Goal: Task Accomplishment & Management: Use online tool/utility

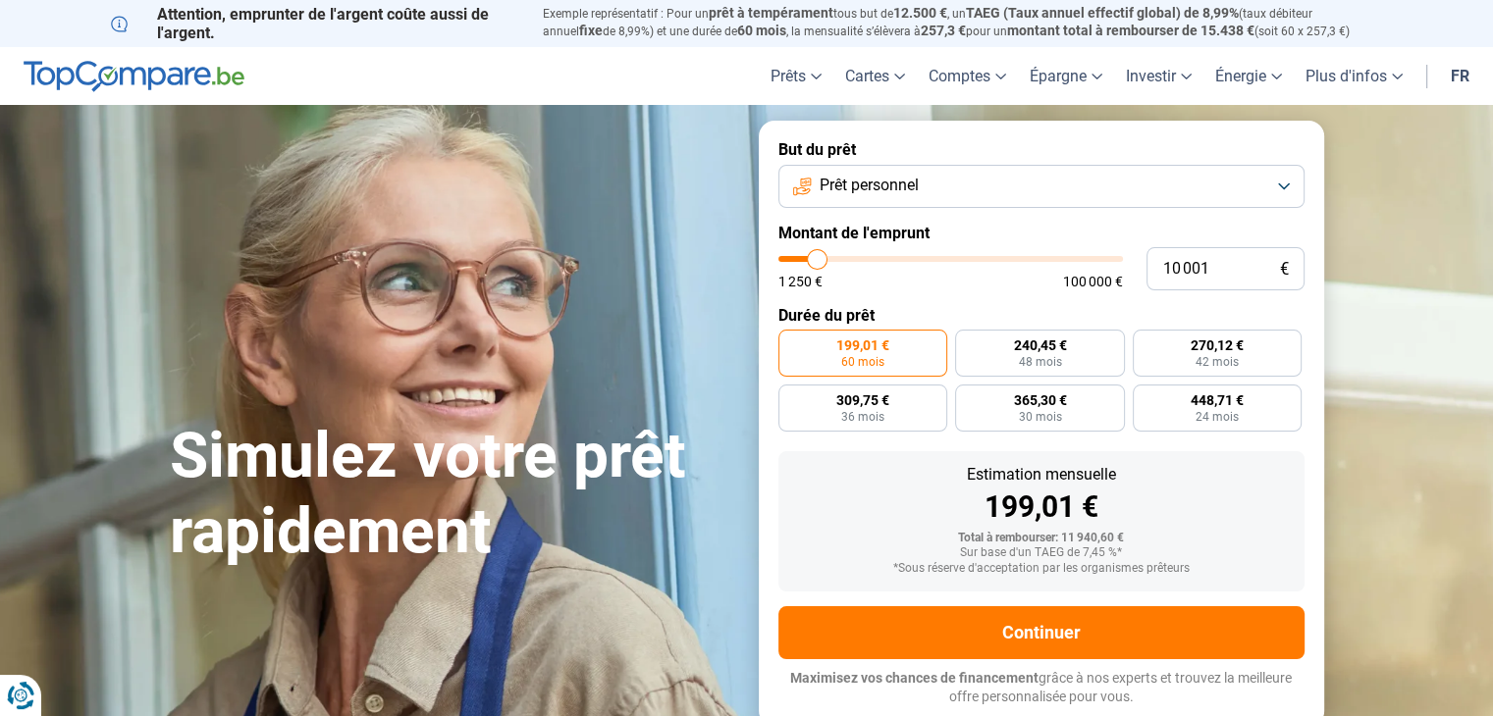
type input "10 250"
type input "10250"
type input "11 000"
type input "11000"
type input "11 750"
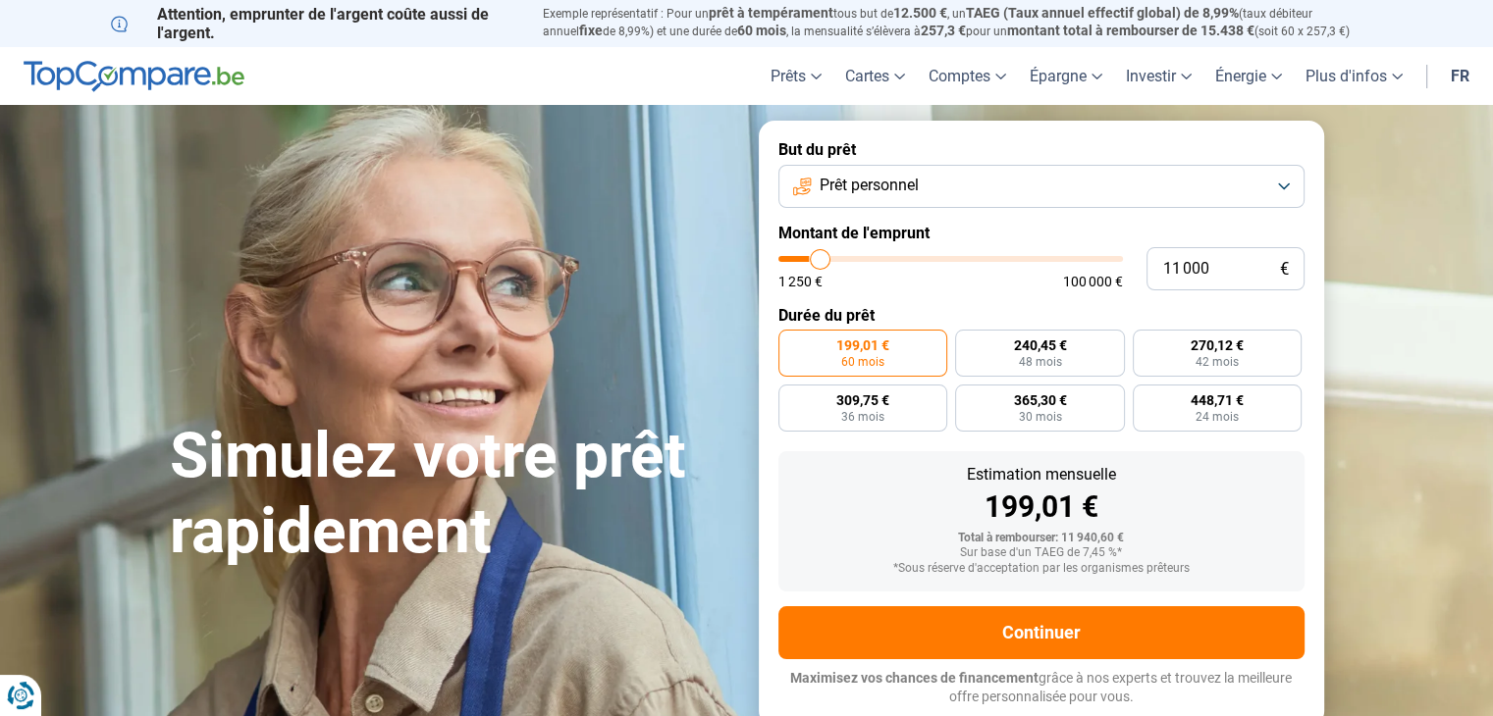
type input "11750"
type input "12 500"
type input "12500"
type input "13 250"
type input "13250"
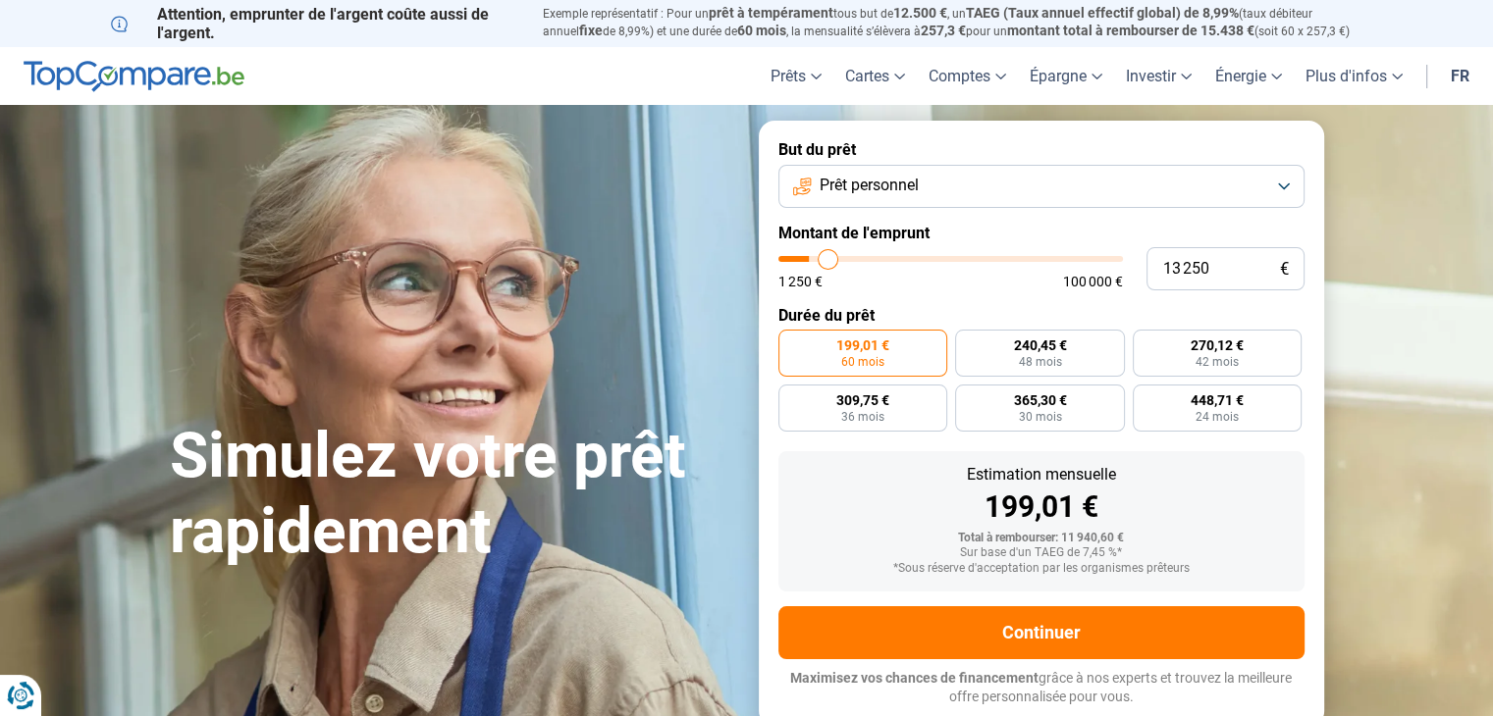
type input "13 750"
type input "13750"
type input "14 250"
type input "14250"
type input "15 000"
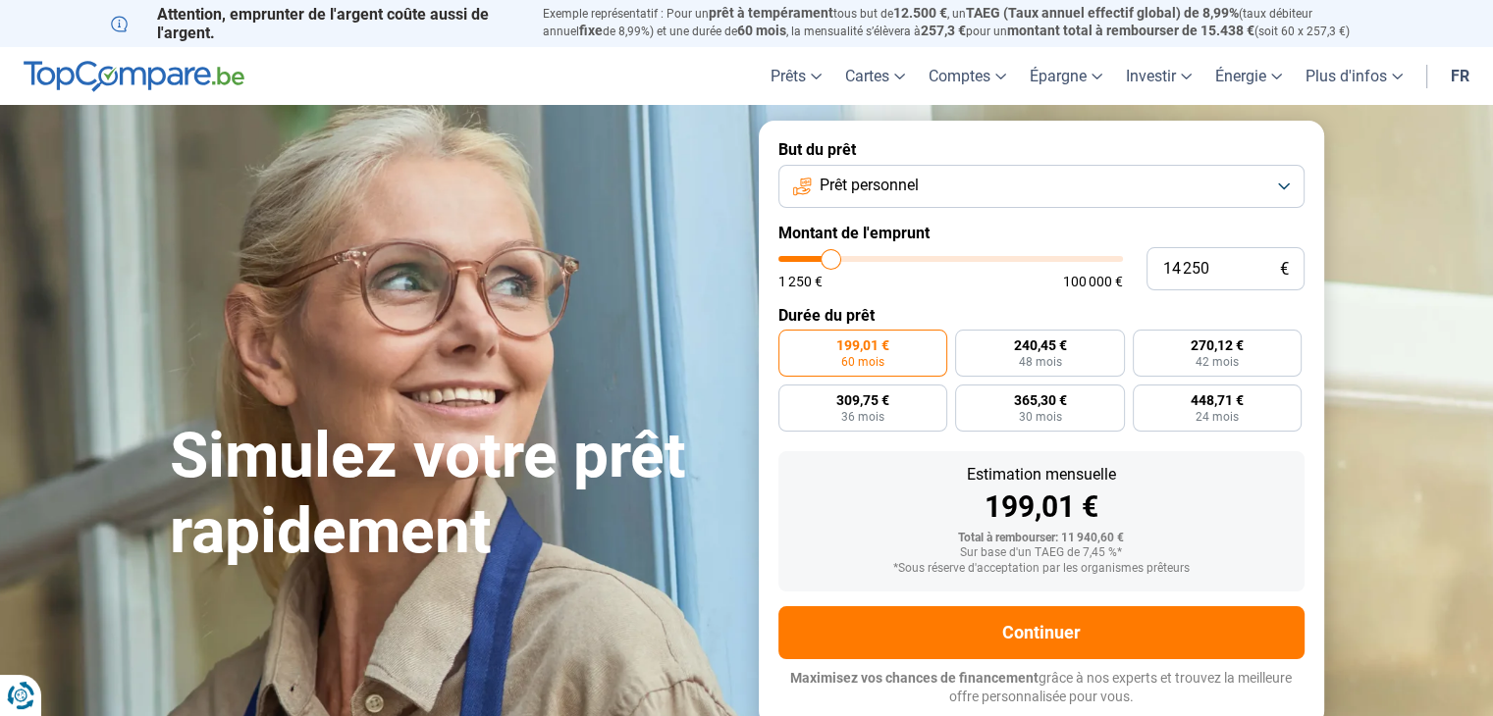
type input "15000"
type input "15 250"
type input "15250"
type input "16 000"
type input "16000"
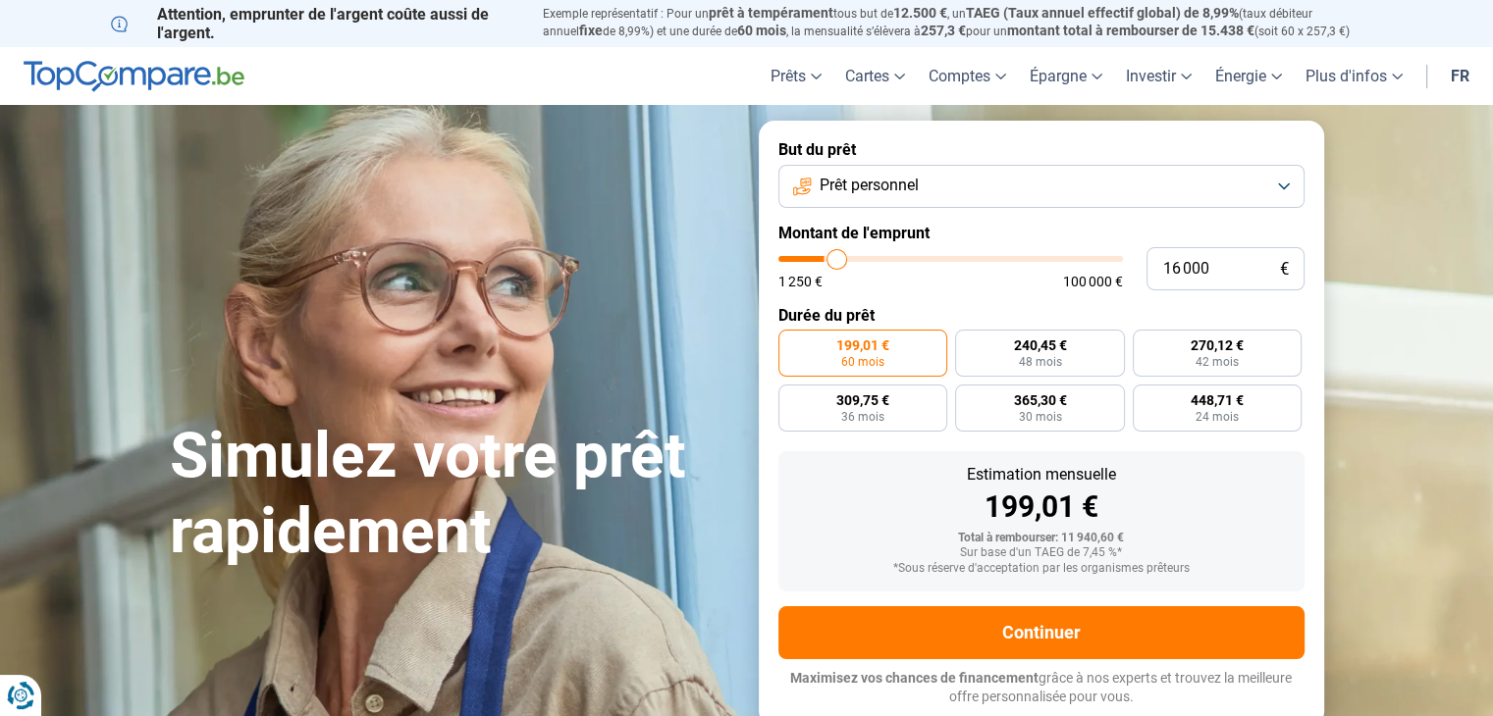
type input "16 750"
type input "16750"
type input "17 500"
type input "17500"
type input "18 250"
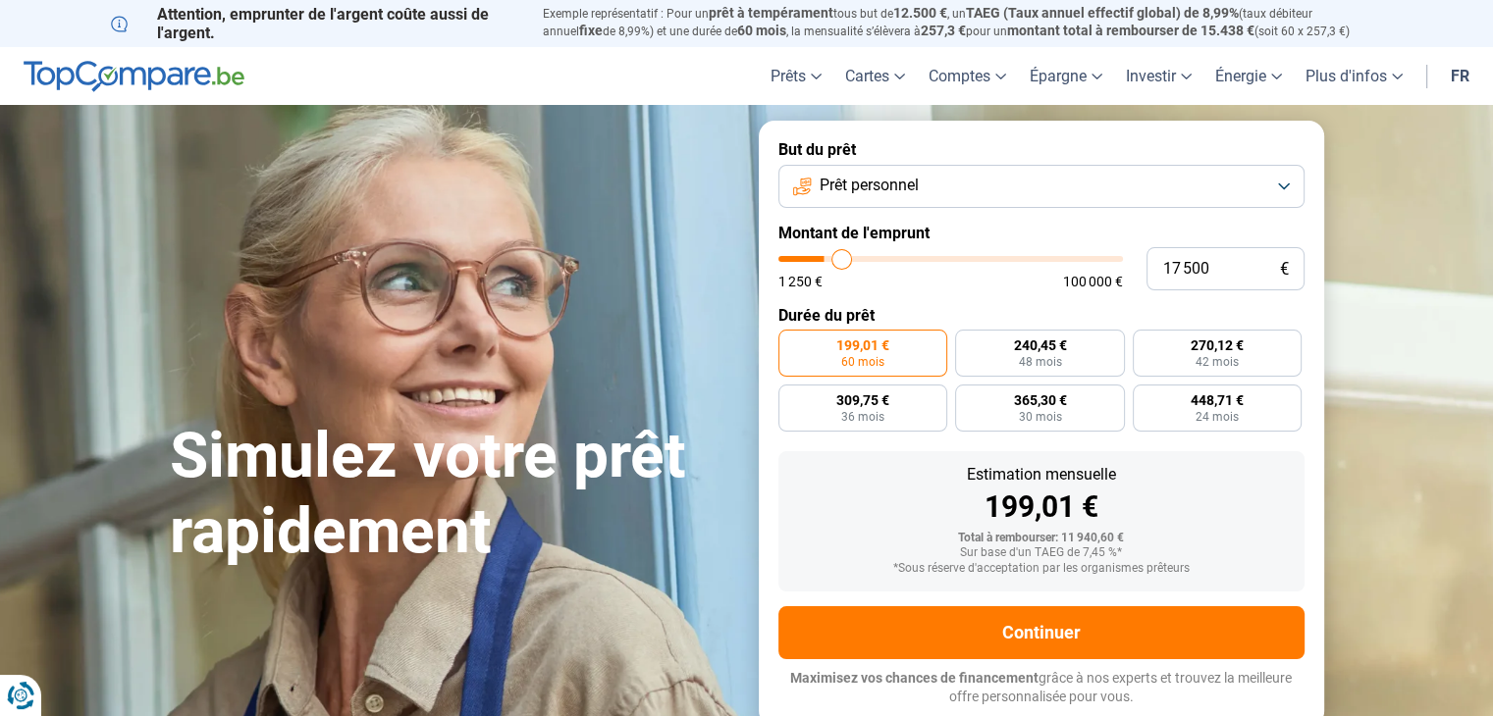
type input "18250"
type input "19 000"
type input "19000"
type input "19 750"
type input "19750"
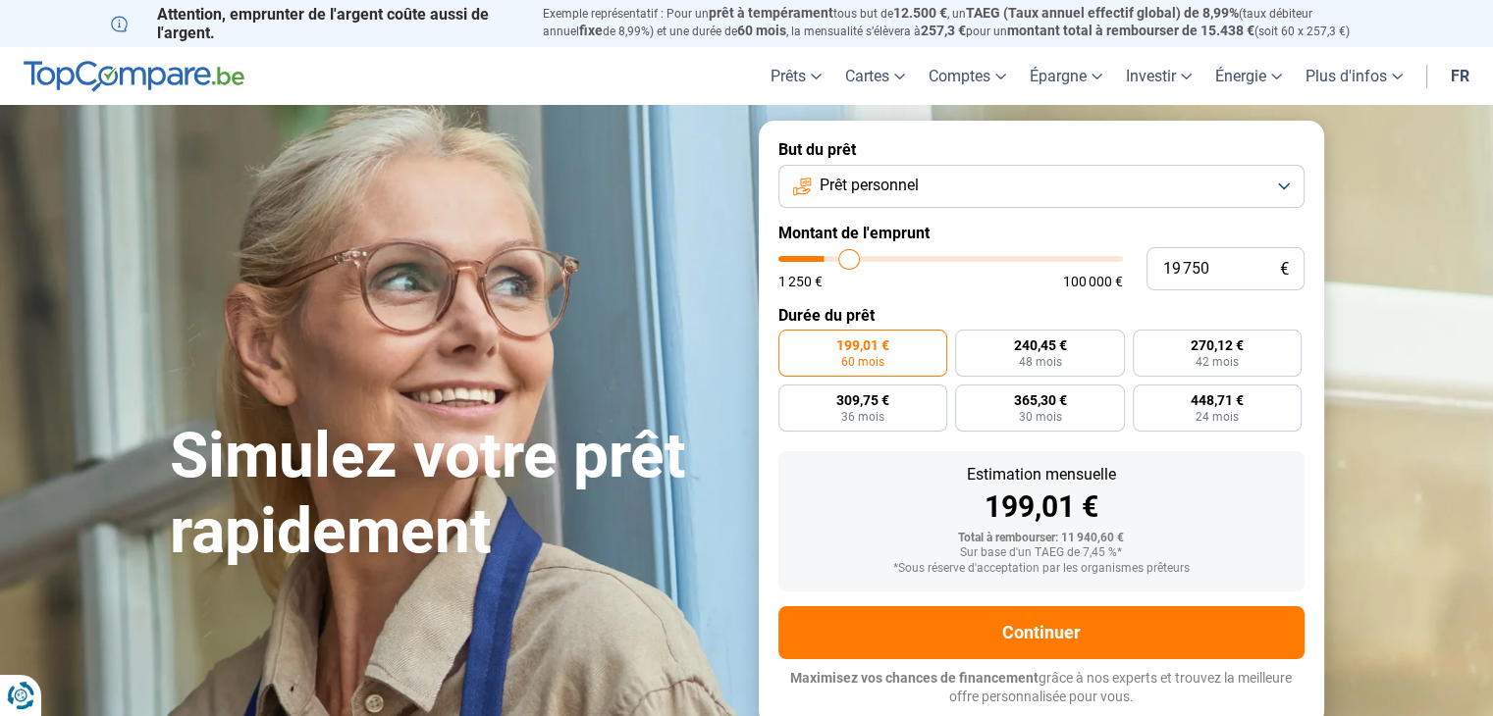
type input "21 000"
type input "21000"
type input "22 250"
type input "22250"
type input "22 750"
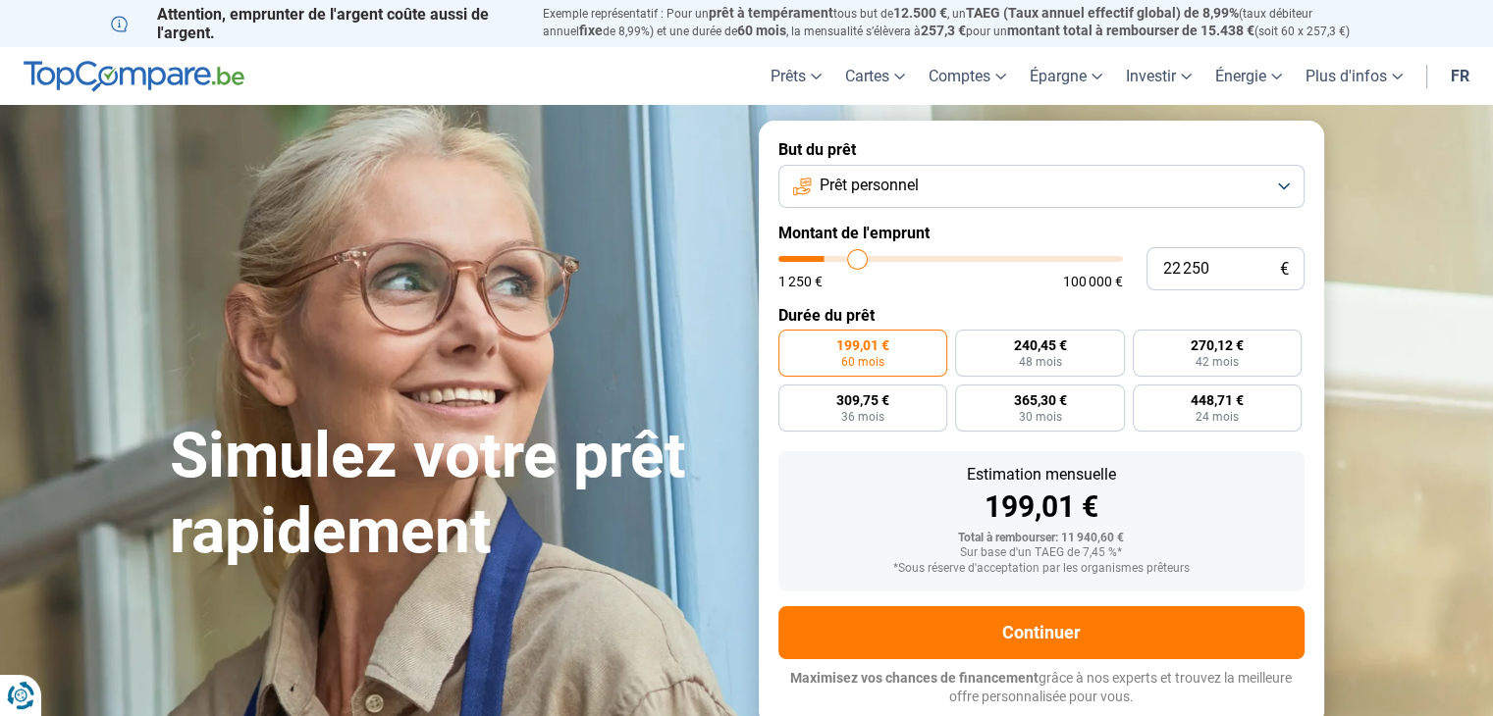
type input "22750"
type input "23 250"
type input "23250"
type input "24 000"
type input "24000"
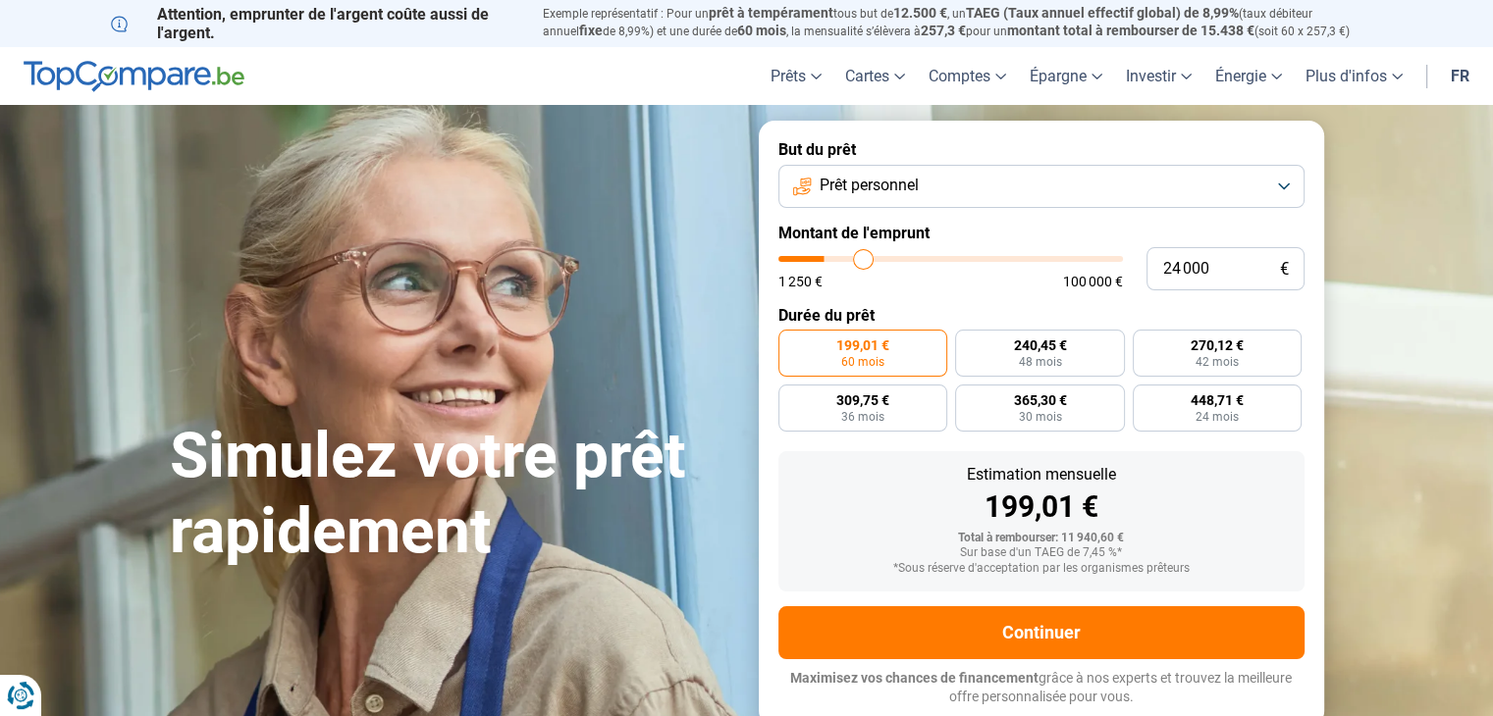
type input "24 250"
type input "24250"
type input "24 750"
type input "24750"
type input "25 250"
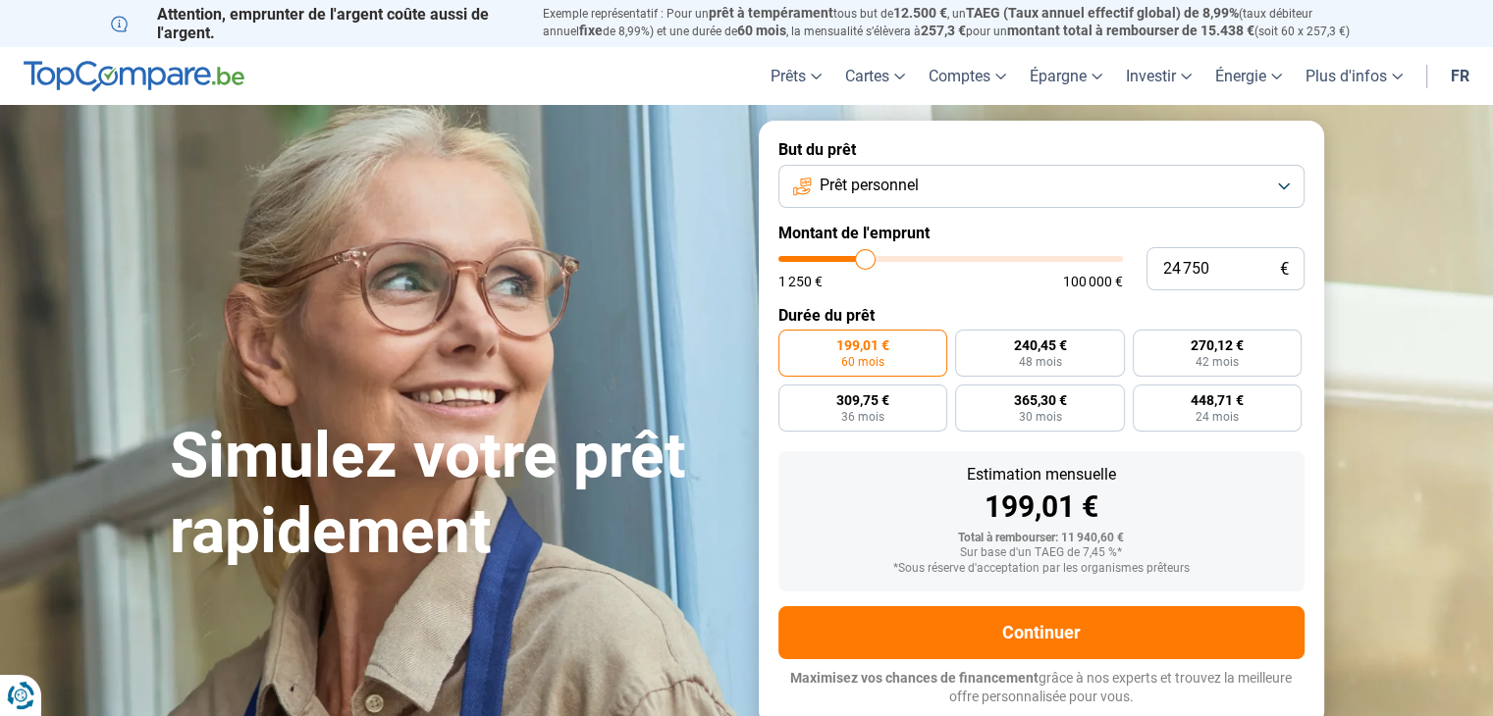
type input "25250"
type input "26 000"
type input "26000"
type input "27 500"
type input "27500"
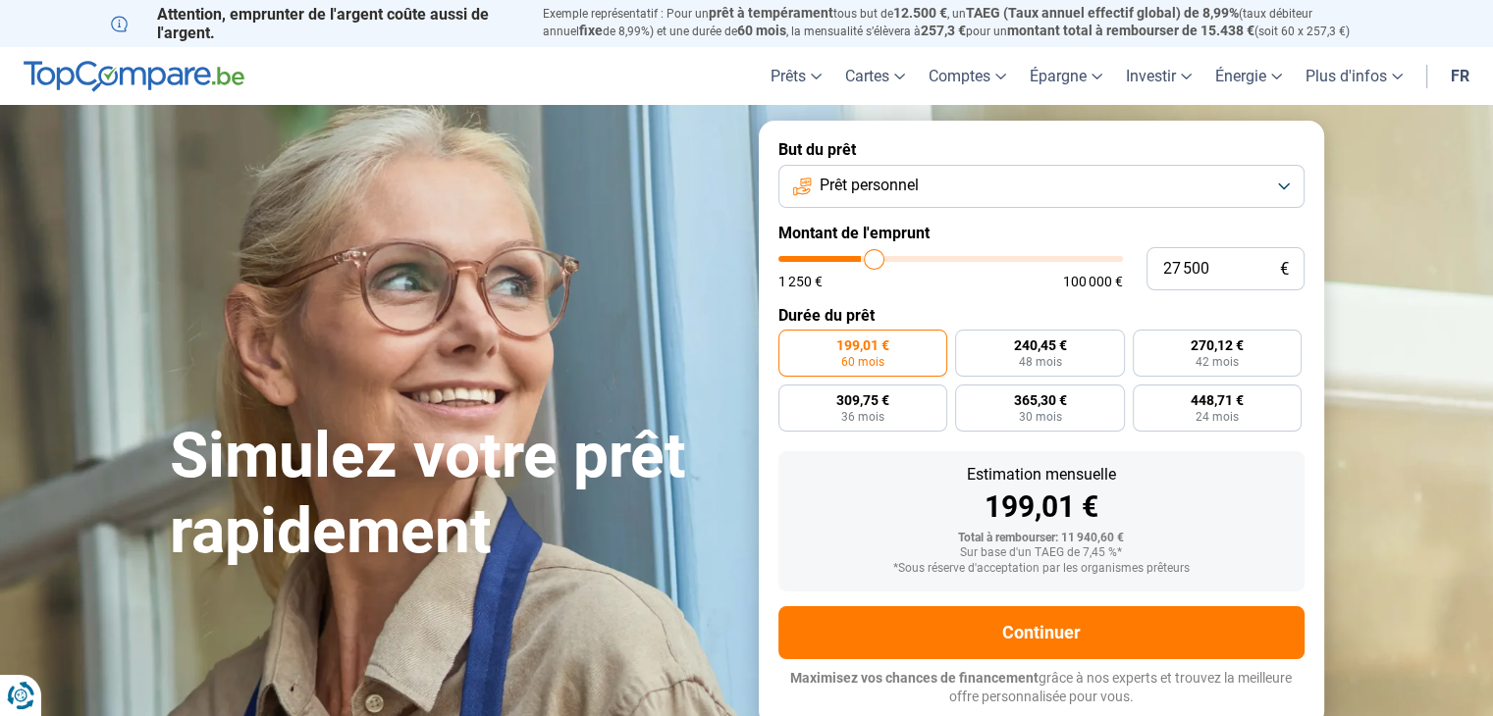
type input "28 250"
type input "28250"
type input "29 250"
type input "29250"
type input "31 000"
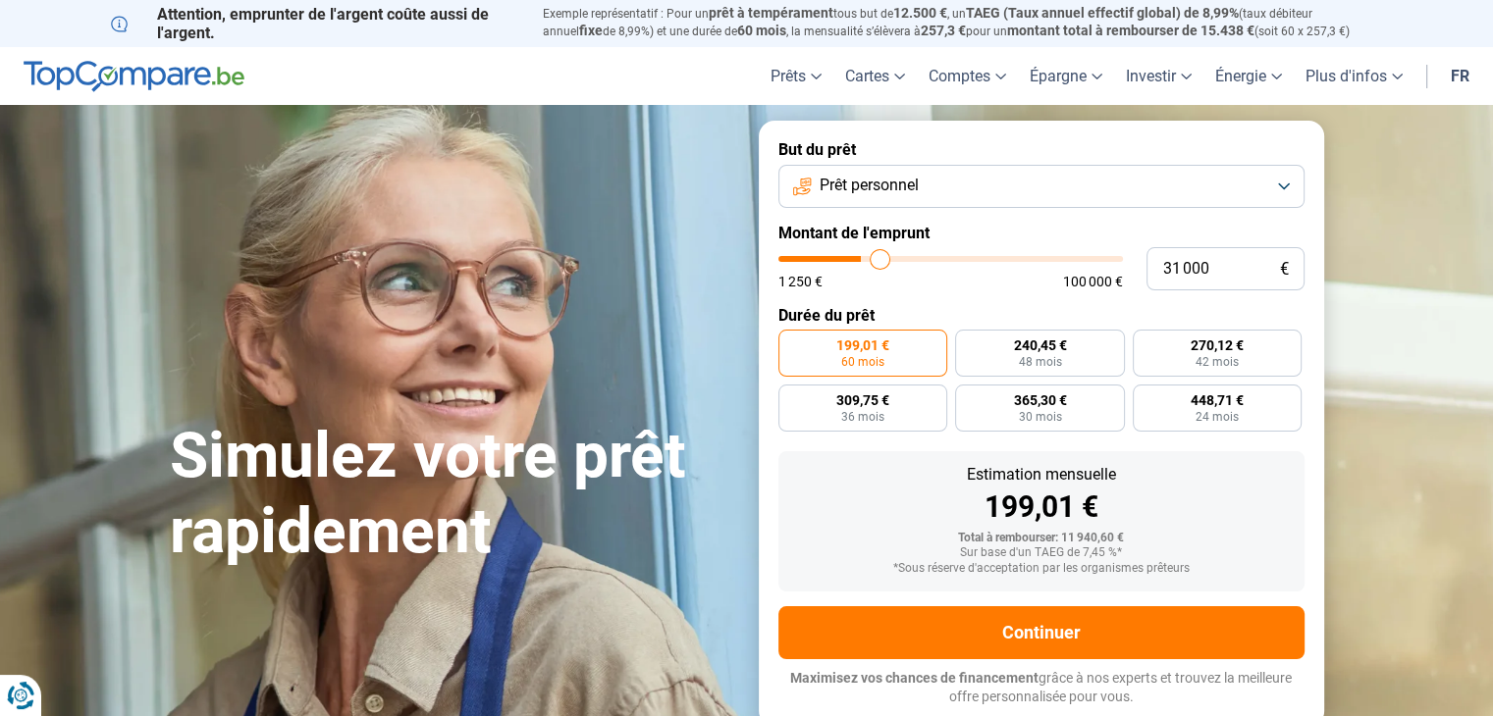
type input "31000"
type input "31 500"
type input "31500"
type input "32 500"
type input "32500"
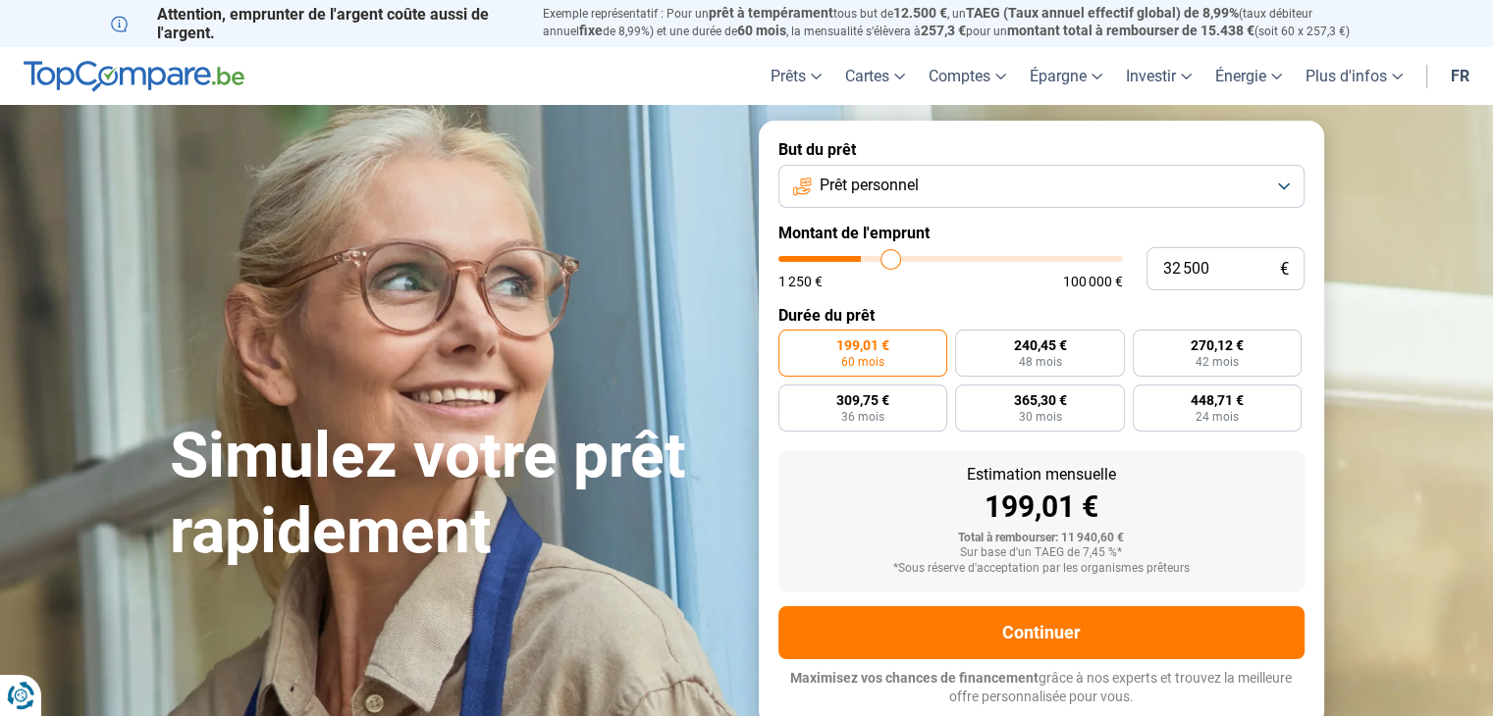
type input "34 250"
type input "34250"
type input "35 250"
type input "35250"
type input "36 500"
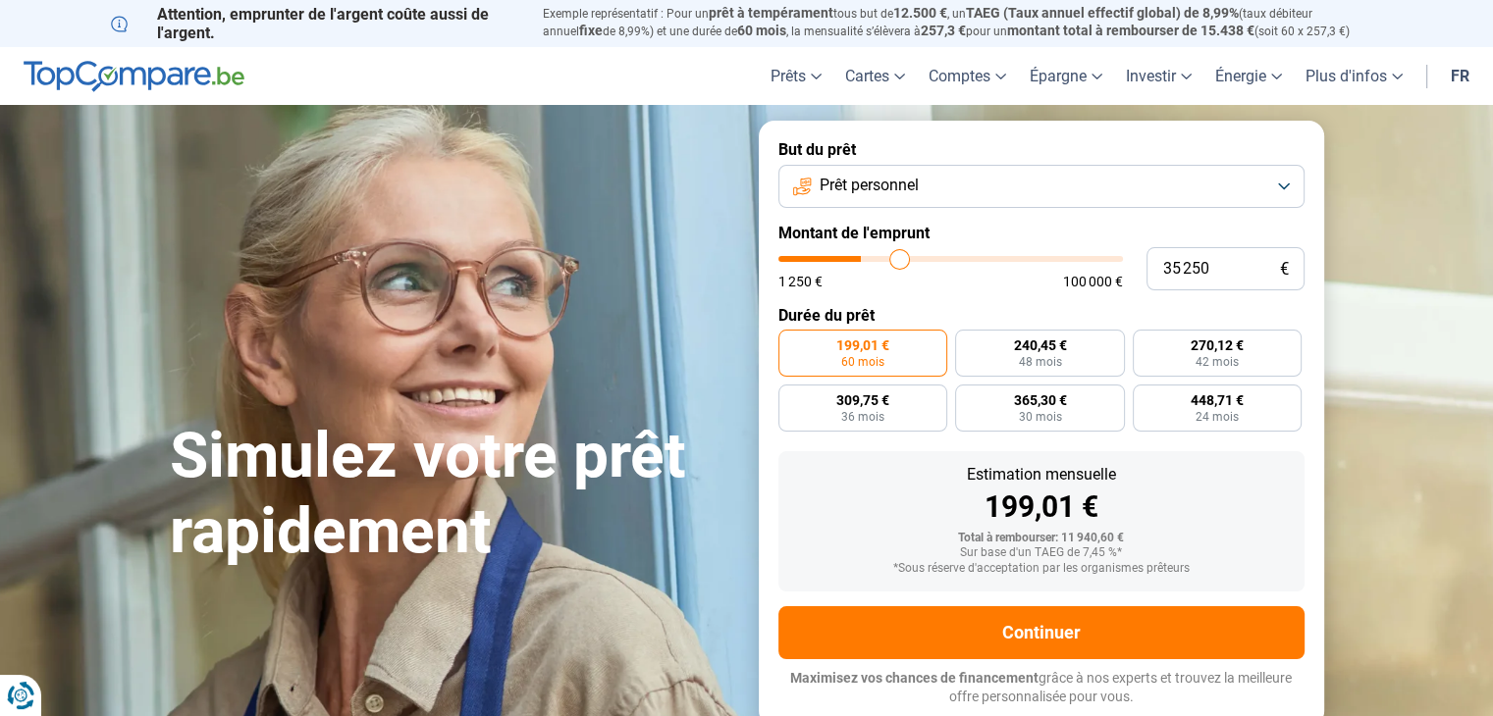
type input "36500"
type input "38 000"
type input "38000"
type input "39 750"
type input "39750"
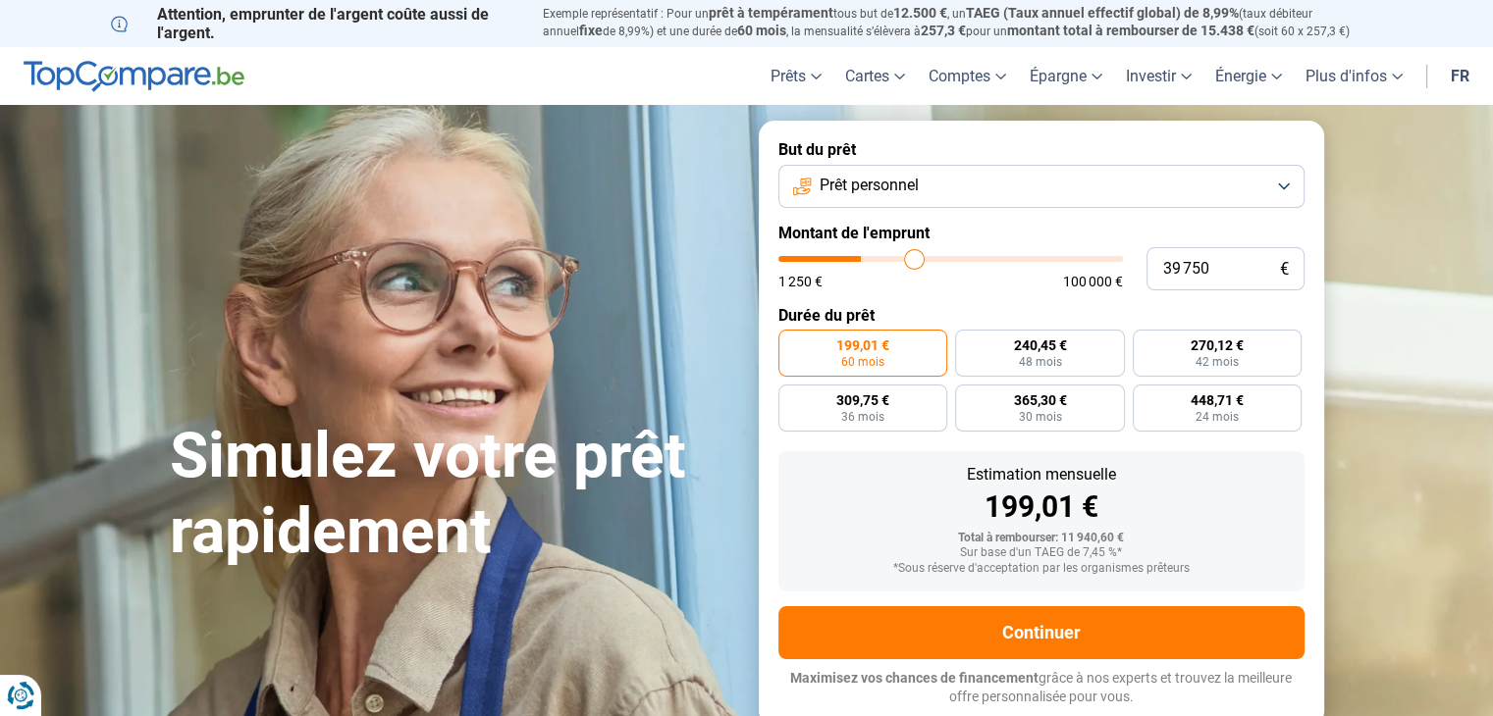
type input "42 500"
type input "42500"
type input "46 500"
type input "46500"
type input "48 500"
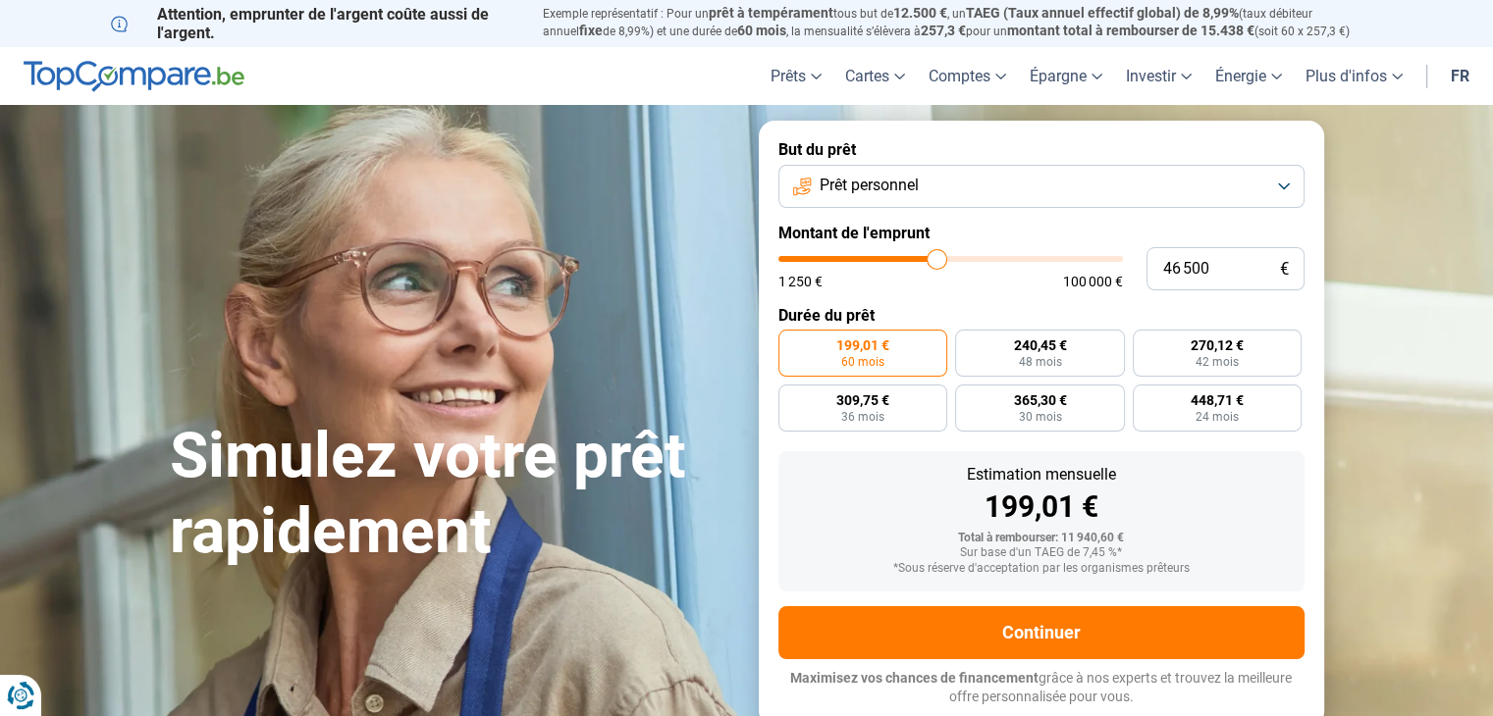
type input "48500"
type input "51 500"
type input "51500"
type input "53 500"
type input "53500"
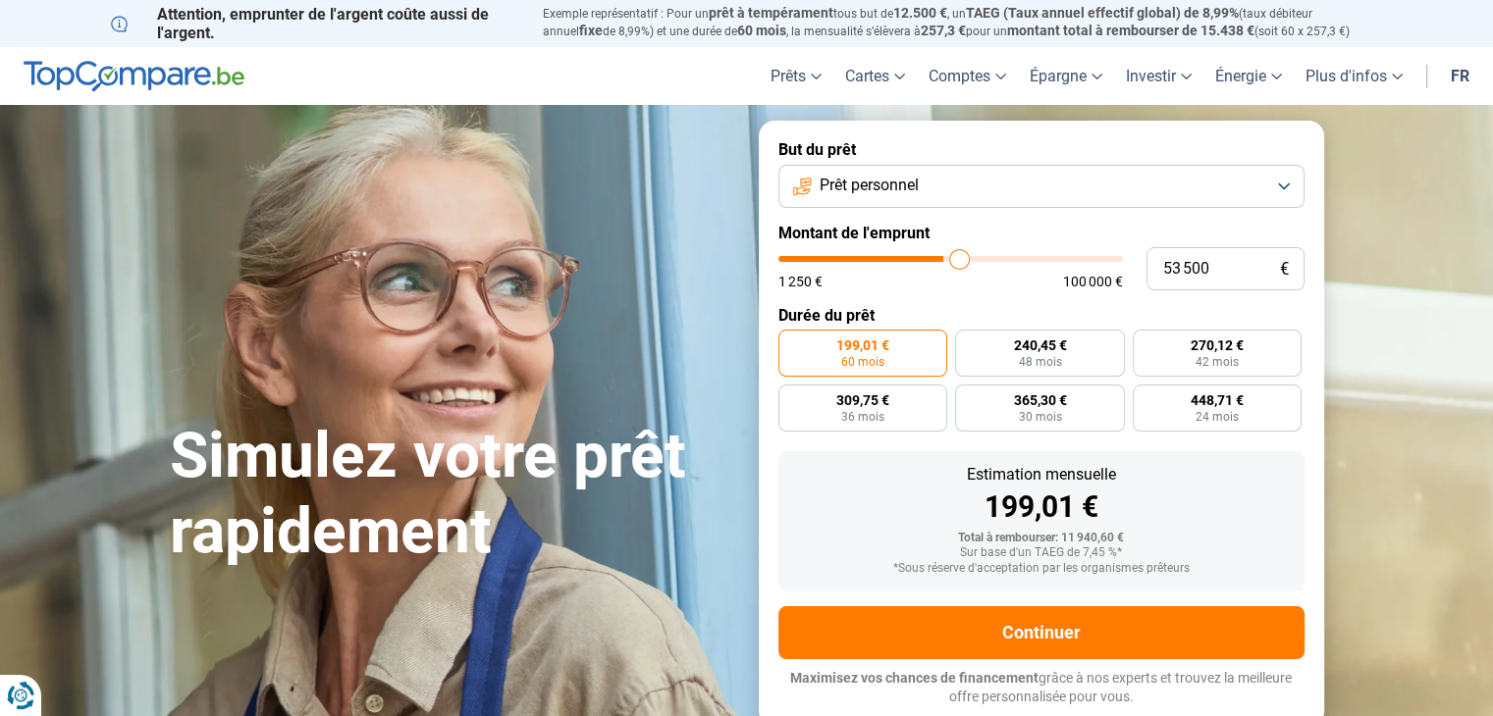
type input "55 500"
type input "55500"
type input "57 750"
type input "57750"
type input "59 250"
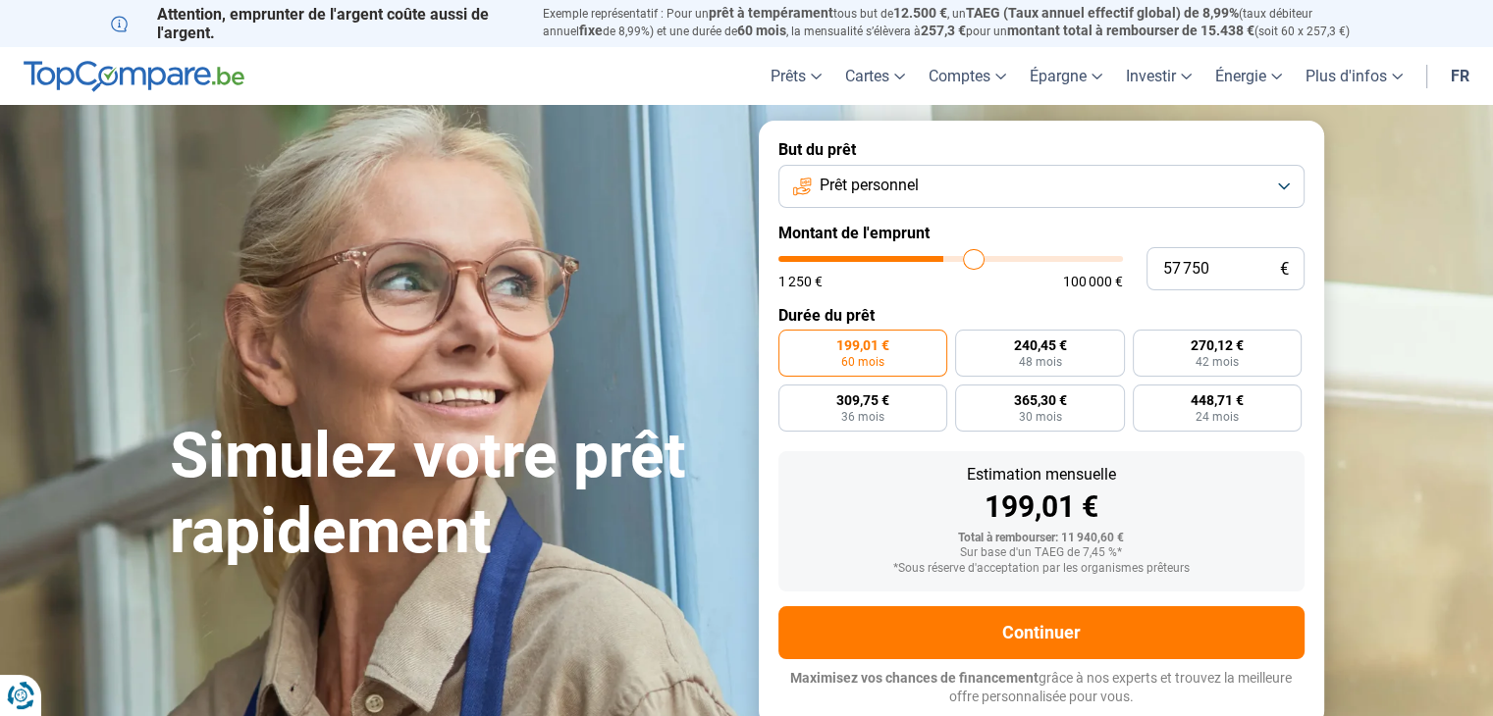
type input "59250"
type input "61 000"
type input "61000"
type input "62 750"
type input "62750"
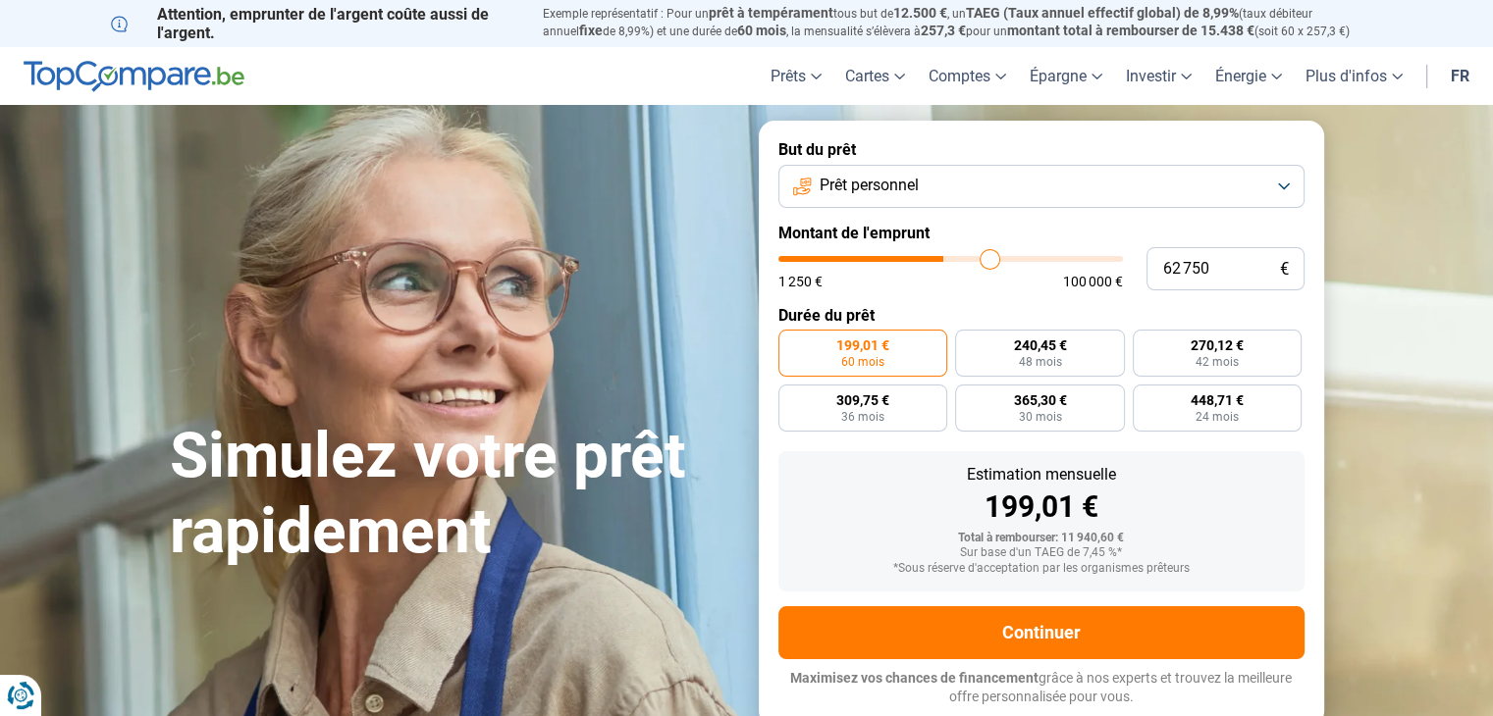
type input "63 250"
type input "63250"
type input "64 000"
type input "64000"
type input "65 000"
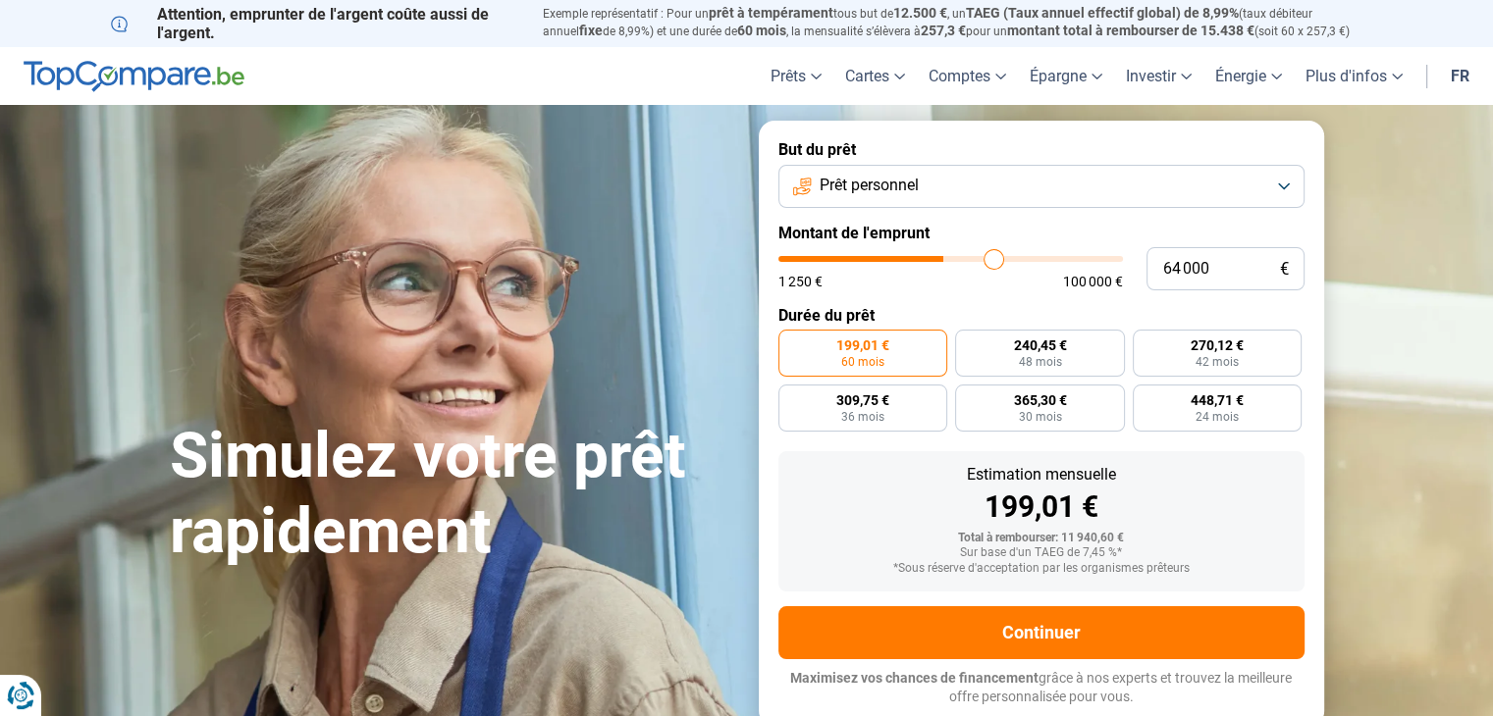
type input "65000"
type input "65 250"
type input "65250"
type input "68 500"
type input "68500"
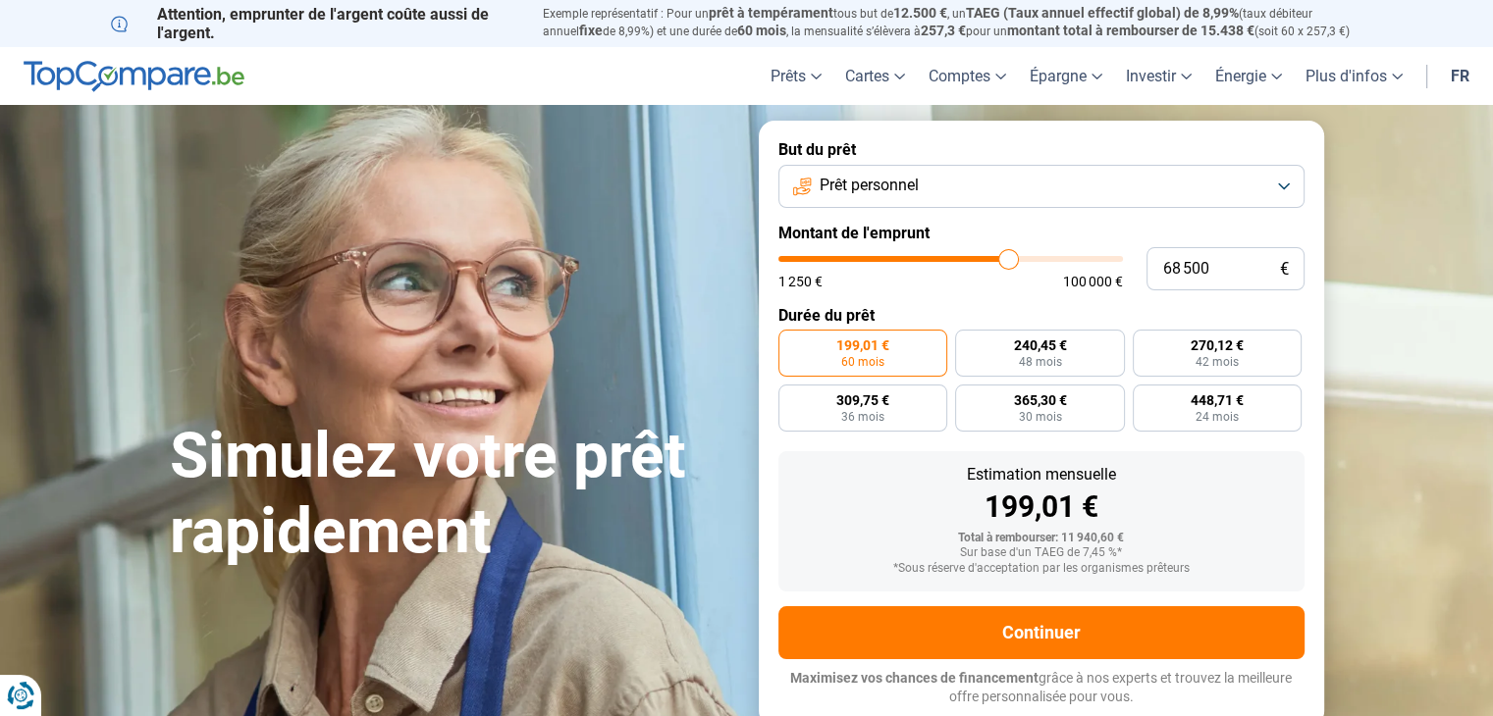
type input "74 250"
type input "74250"
type input "85 500"
type input "85500"
type input "92 250"
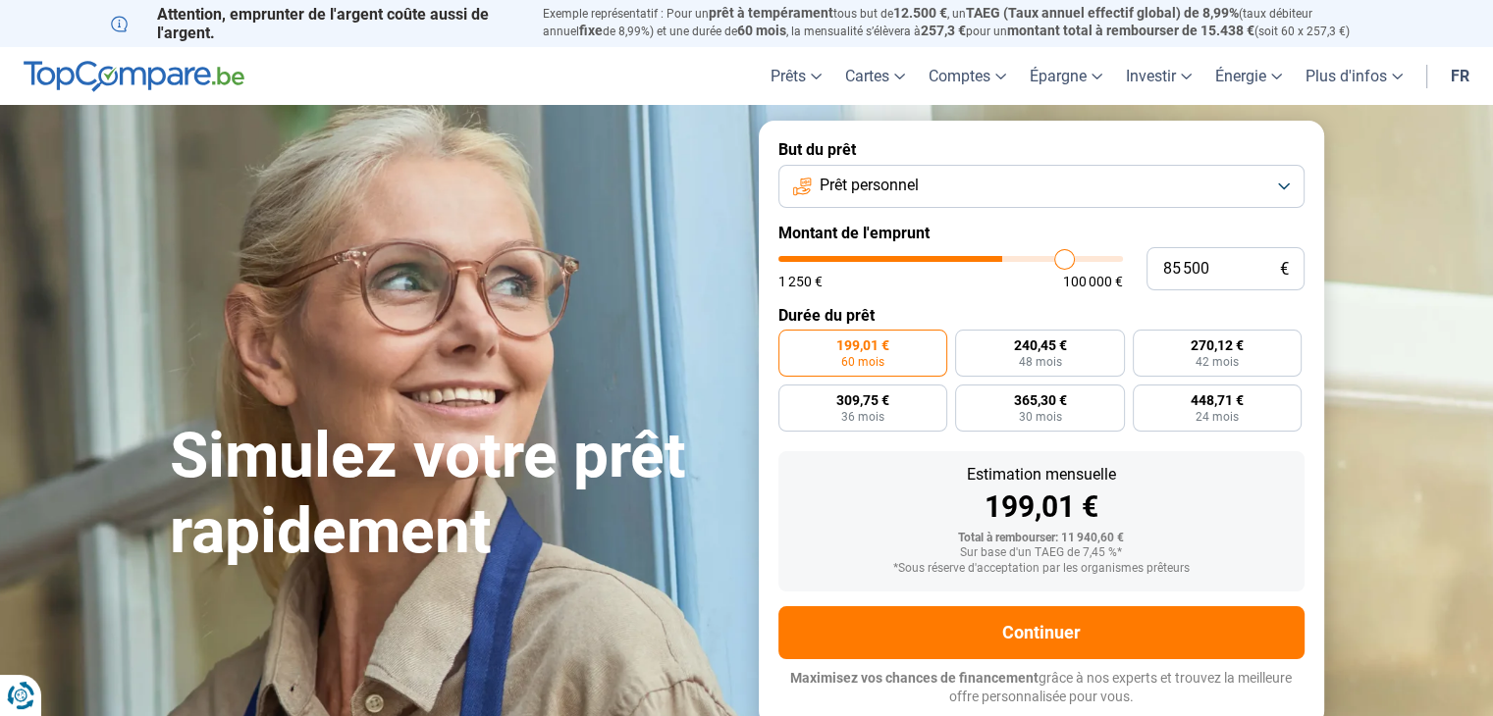
type input "92250"
type input "98 000"
type input "98000"
type input "100 000"
type input "100000"
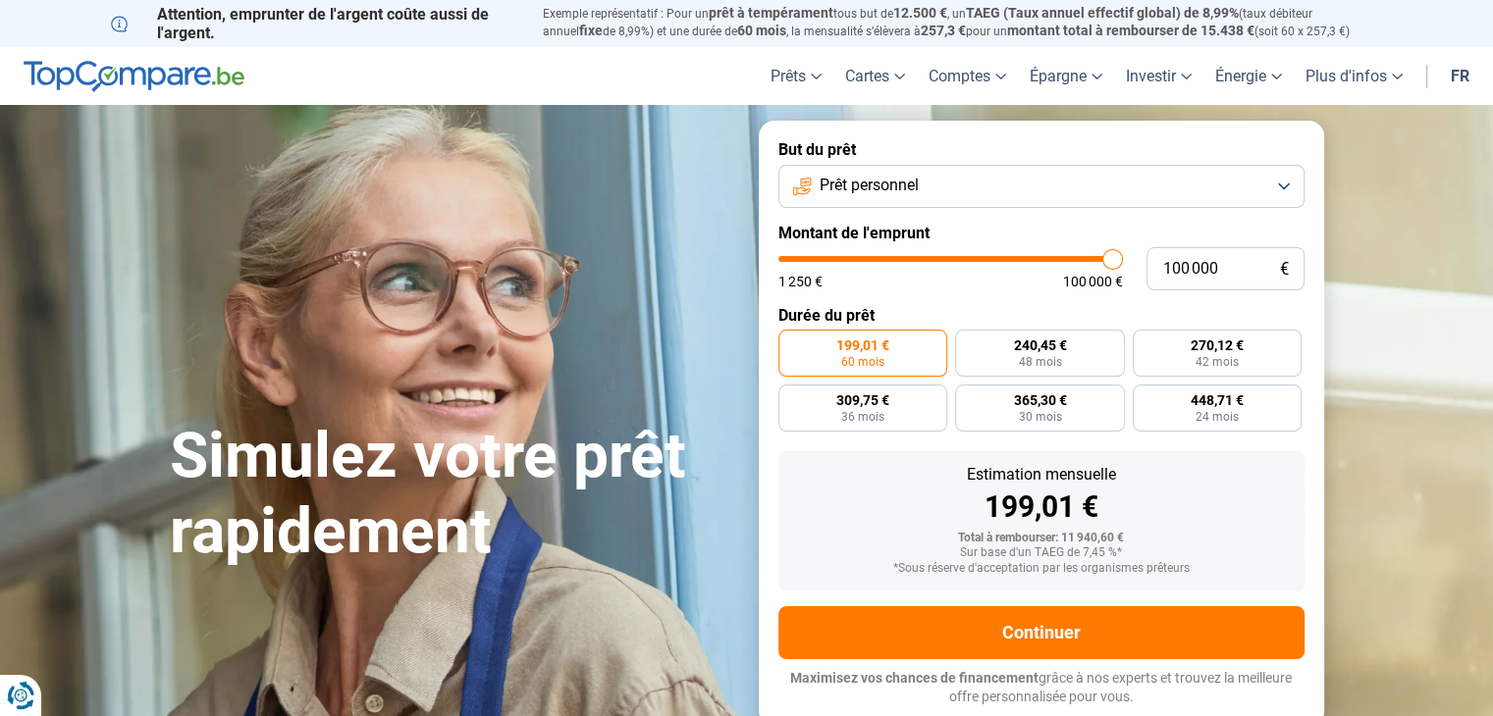
type input "99 500"
type input "99500"
type input "99 000"
type input "99000"
type input "98 750"
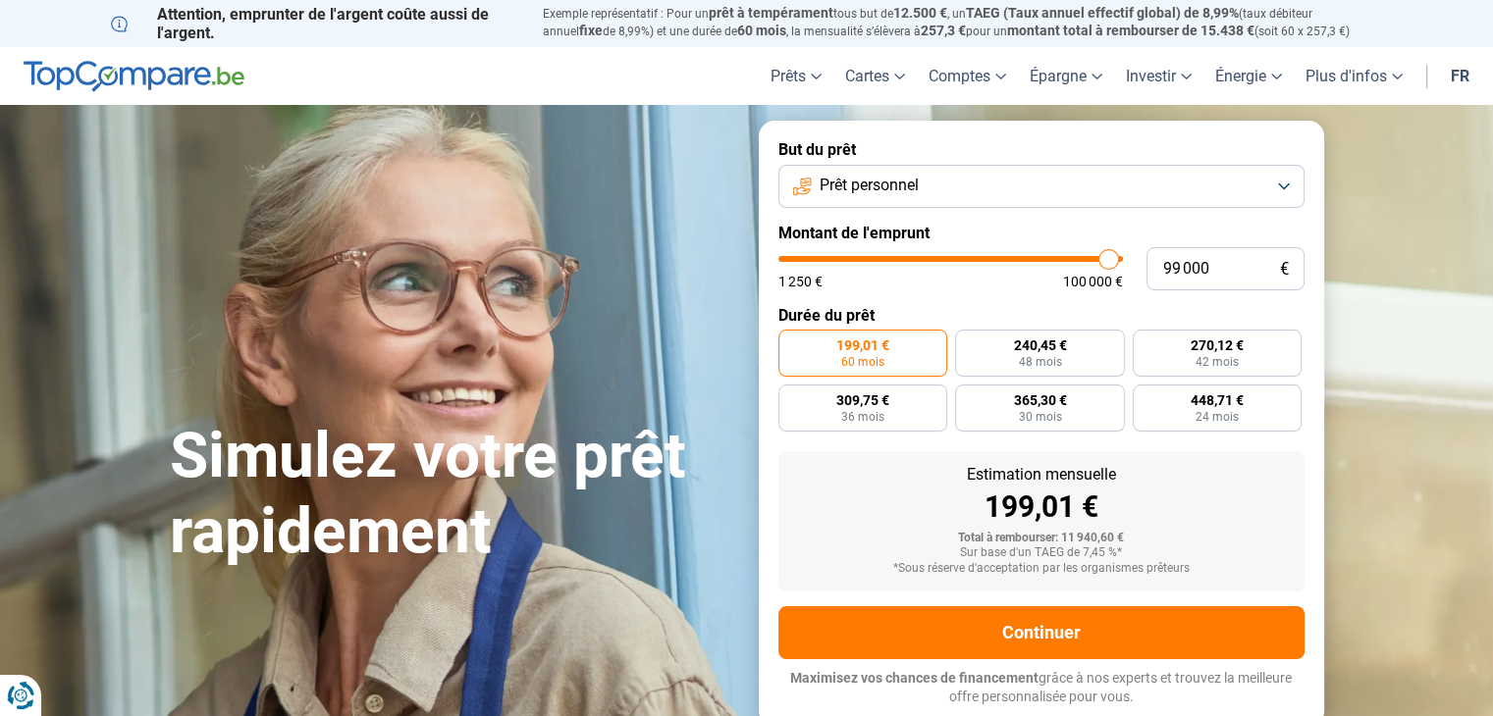
type input "98750"
type input "98 250"
type input "98250"
type input "98 000"
type input "98000"
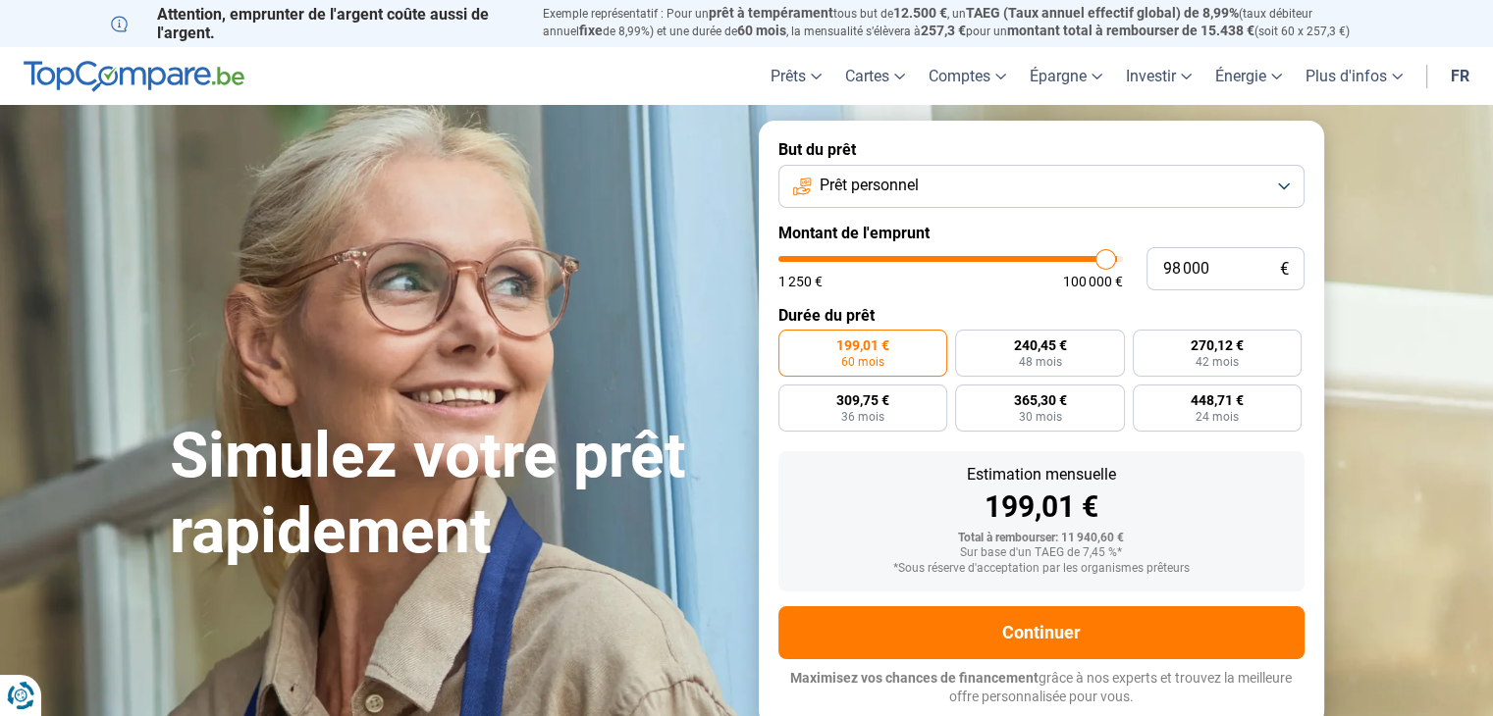
type input "97 500"
type input "97500"
type input "97 250"
type input "97250"
type input "97 000"
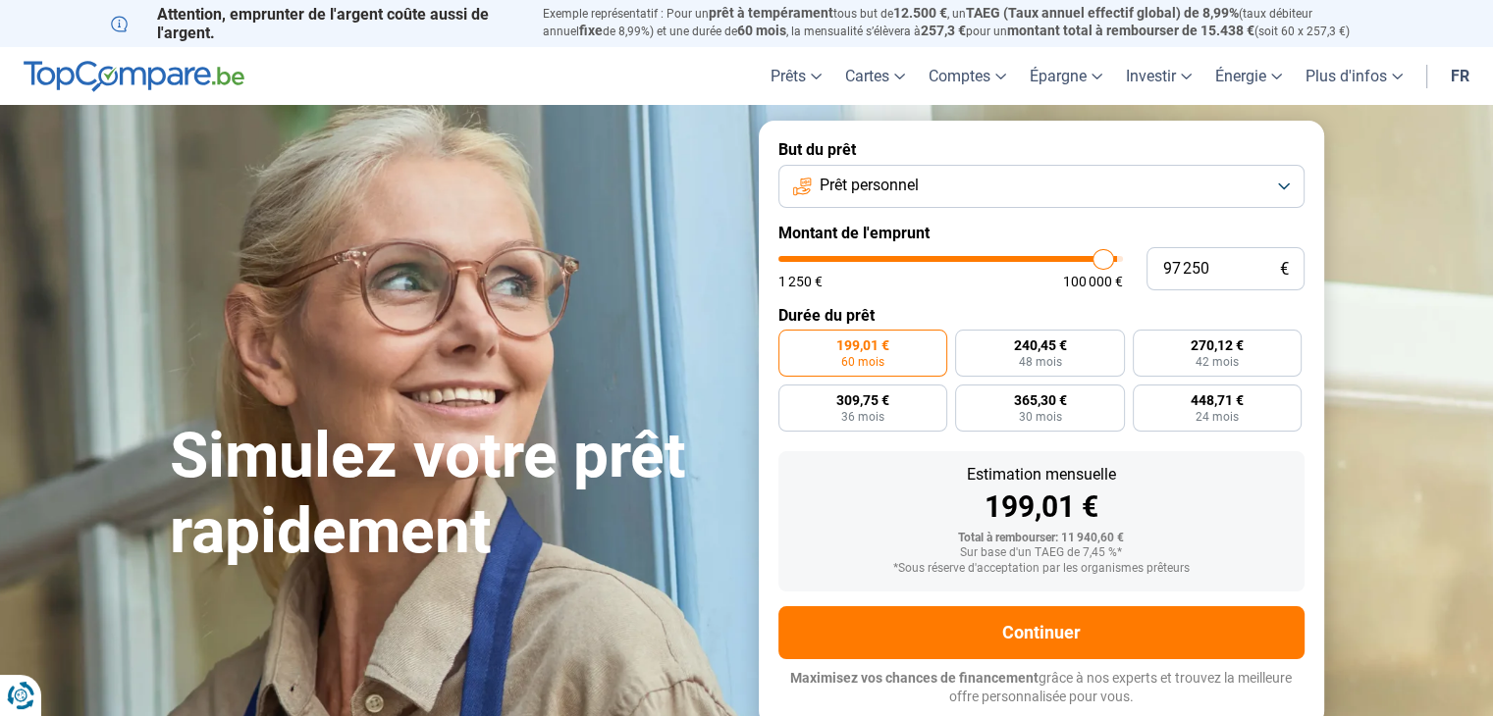
type input "97000"
type input "96 500"
type input "96500"
type input "96 250"
type input "96250"
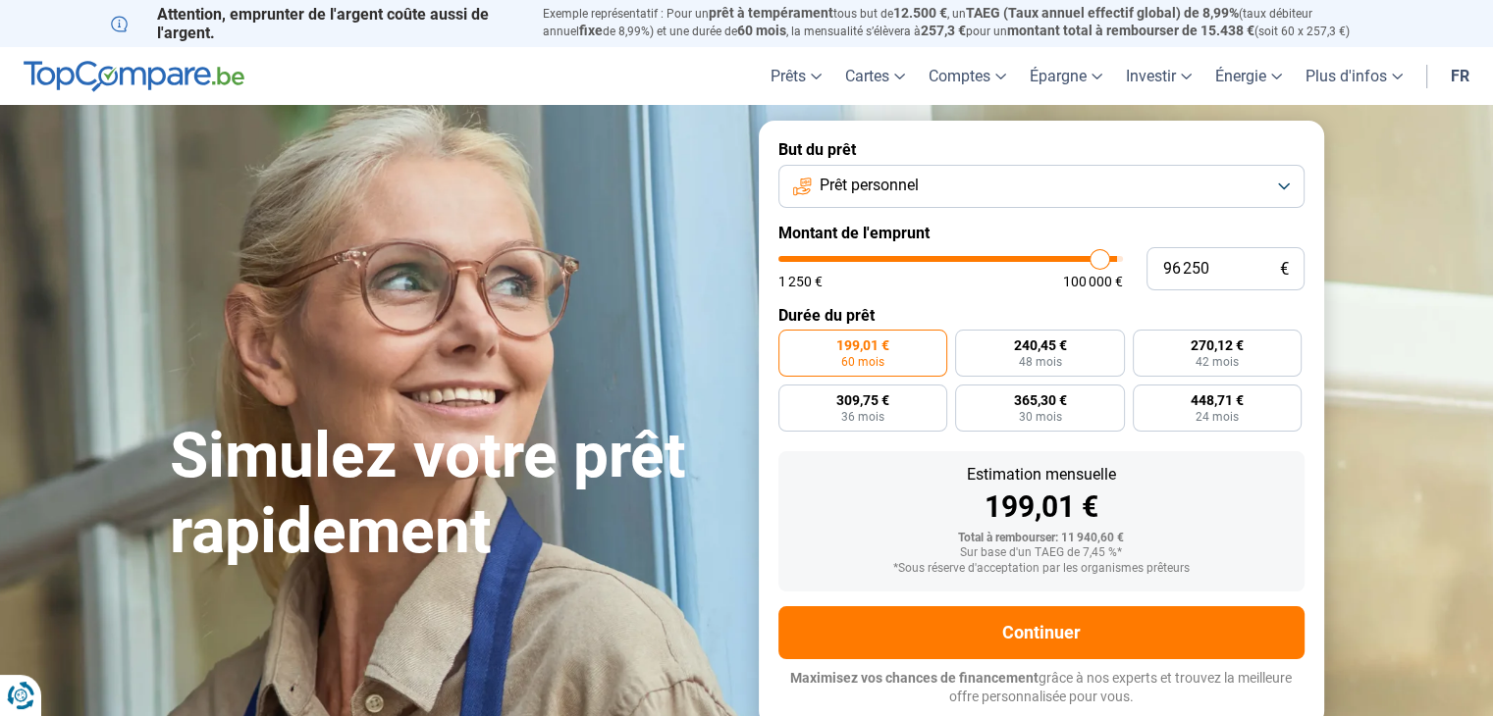
type input "95 750"
type input "95750"
type input "95 250"
type input "95250"
type input "94 500"
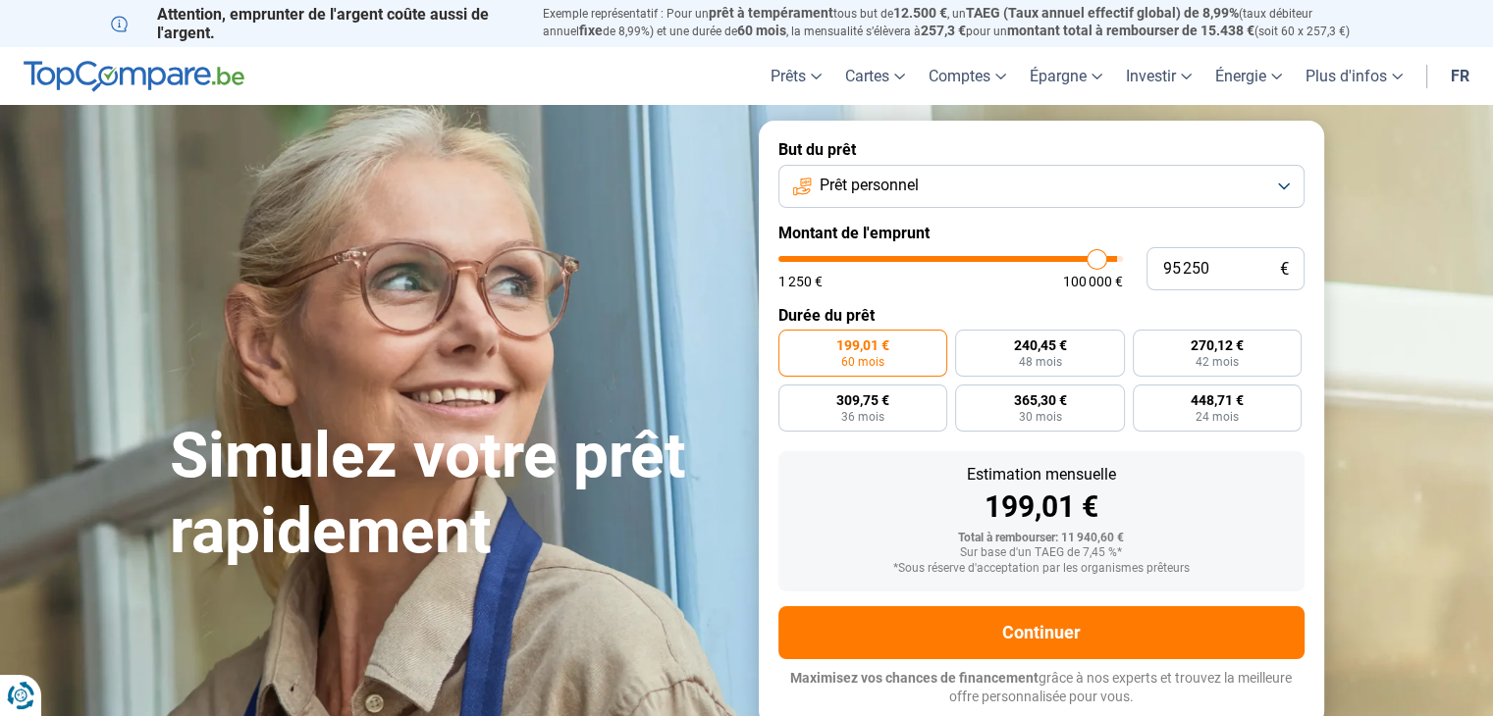
type input "94500"
type input "94 250"
type input "94250"
type input "93 750"
type input "93750"
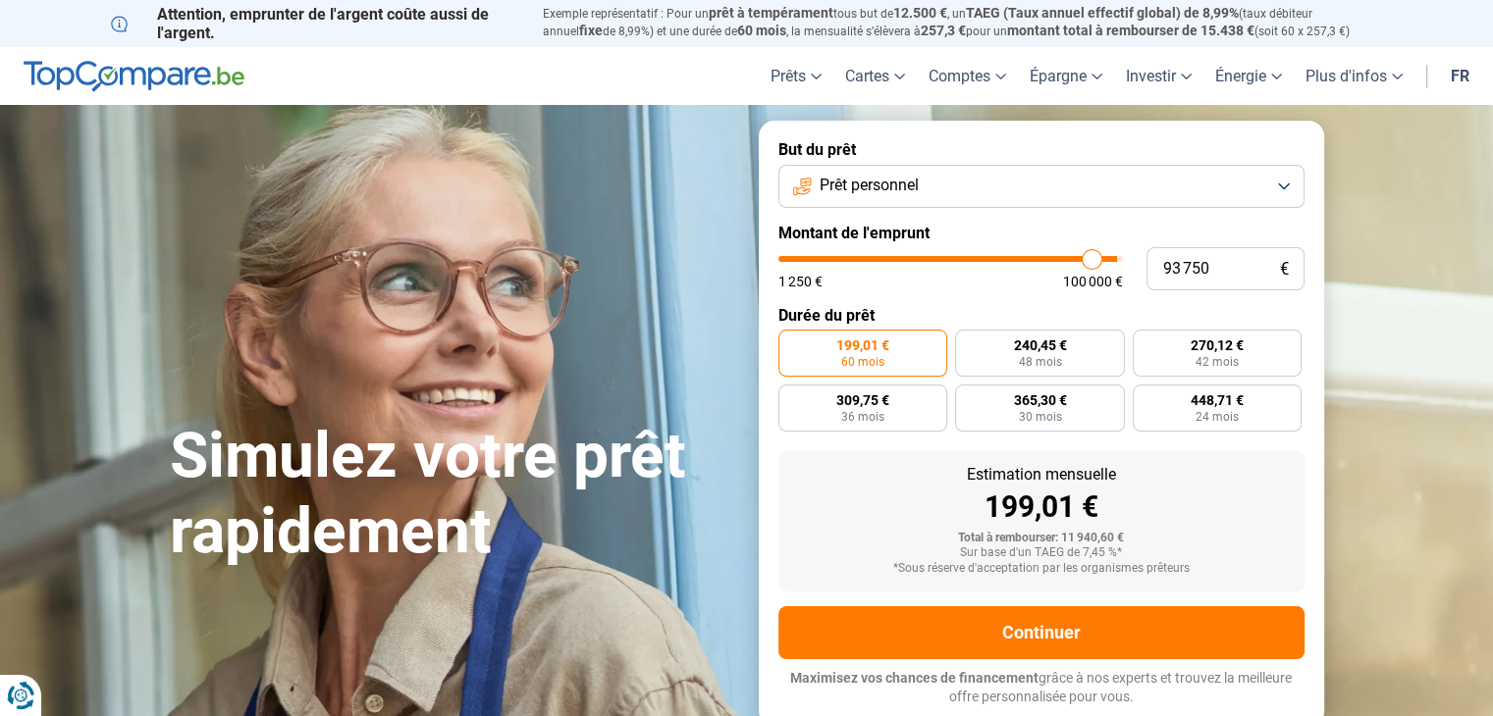
type input "93 250"
type input "93250"
type input "93 000"
type input "93000"
type input "92 500"
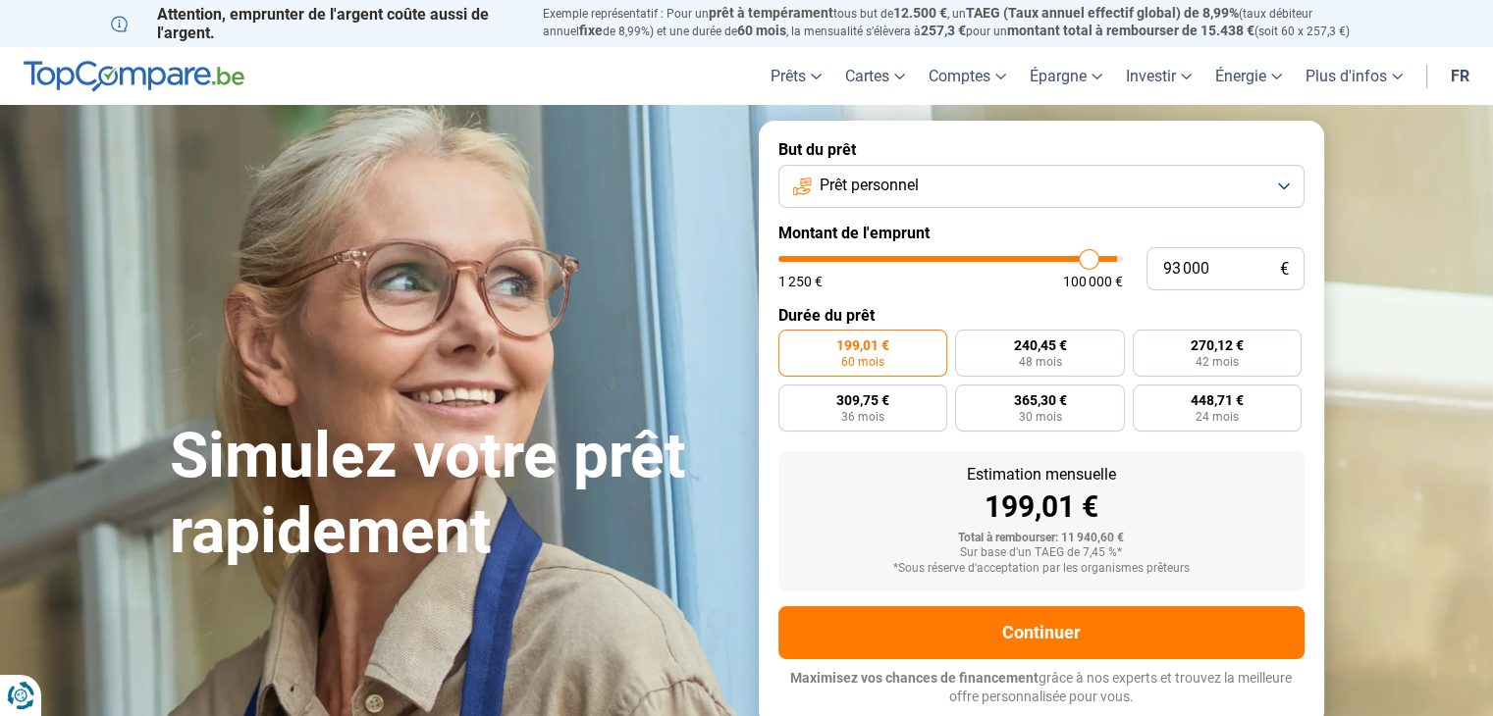
type input "92500"
type input "92 250"
type input "92250"
type input "92 000"
type input "92000"
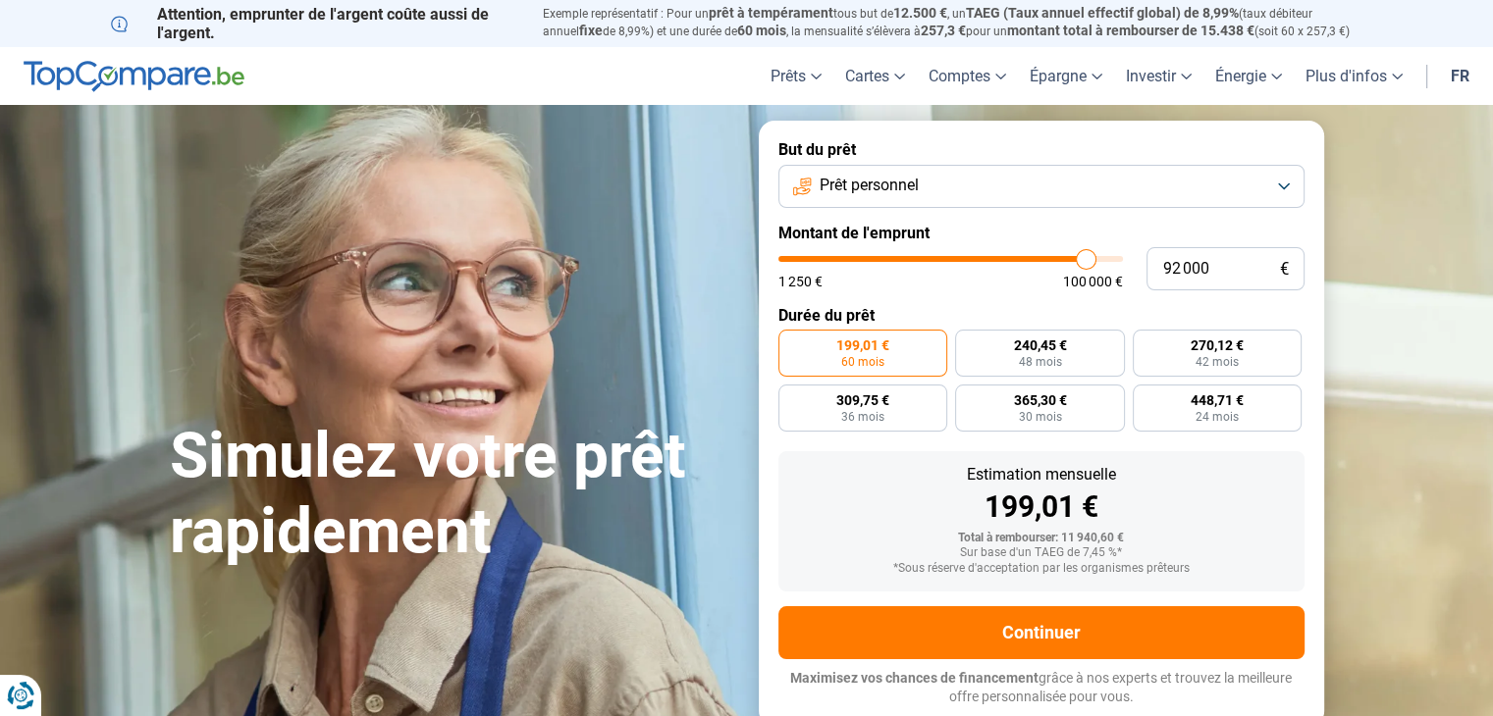
type input "91 750"
type input "91750"
type input "91 250"
type input "91250"
type input "91 000"
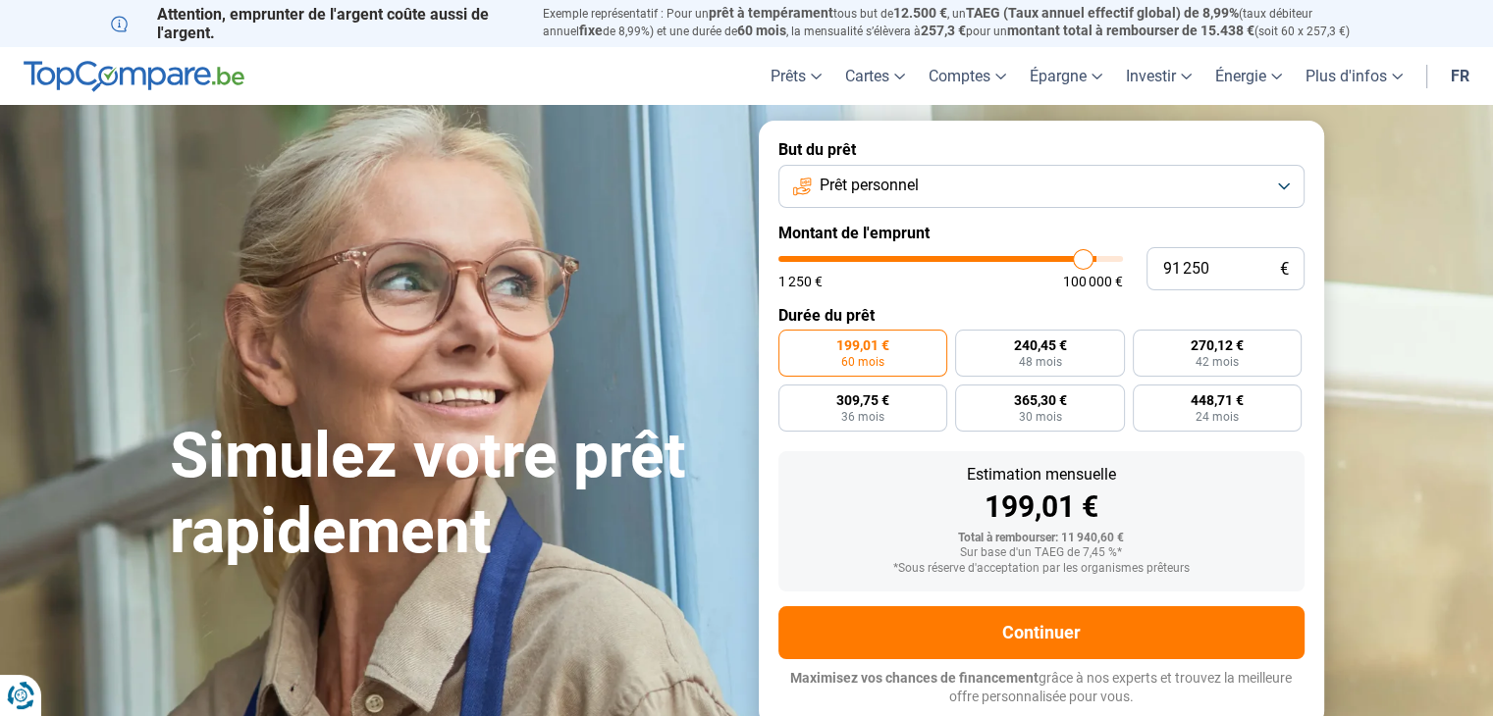
type input "91000"
type input "90 750"
type input "90750"
type input "90 500"
type input "90500"
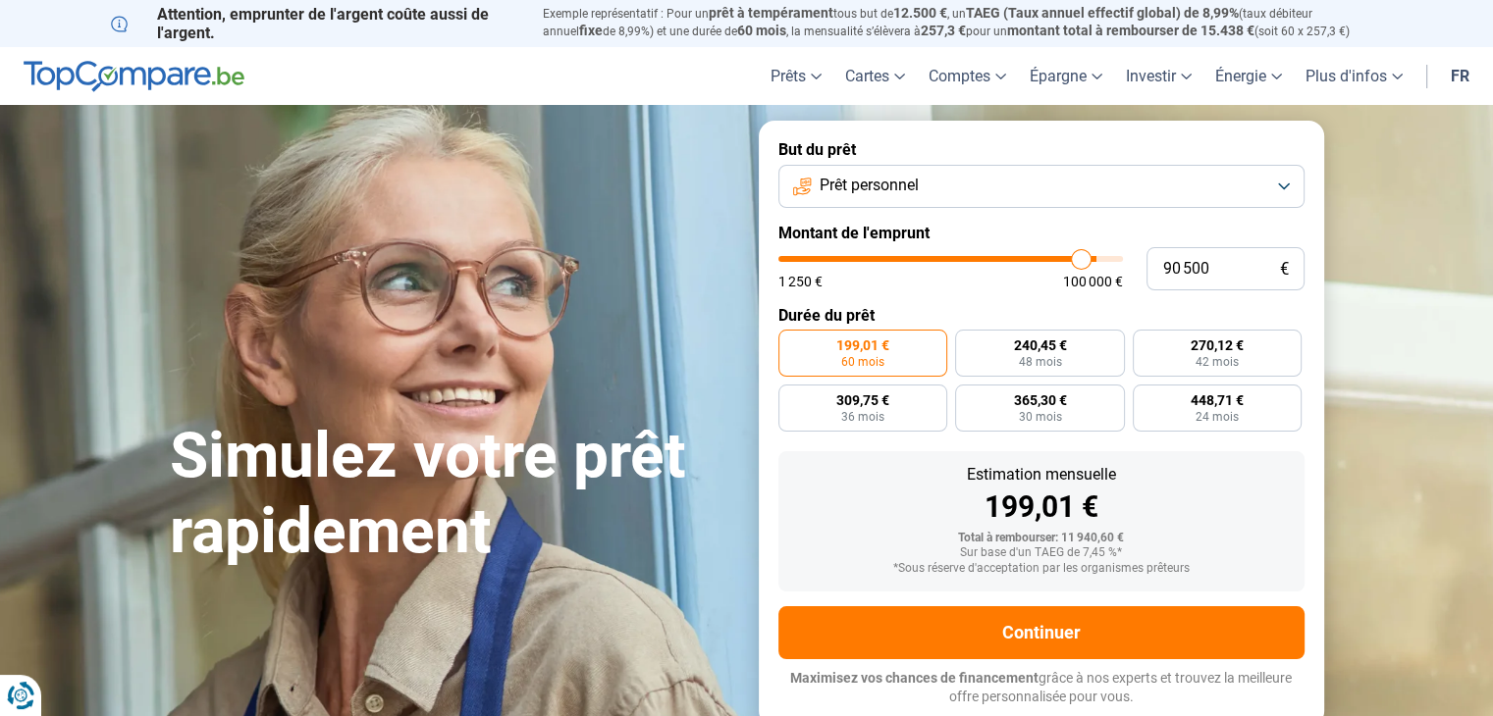
type input "90 000"
type input "90000"
type input "89 500"
type input "89500"
type input "89 000"
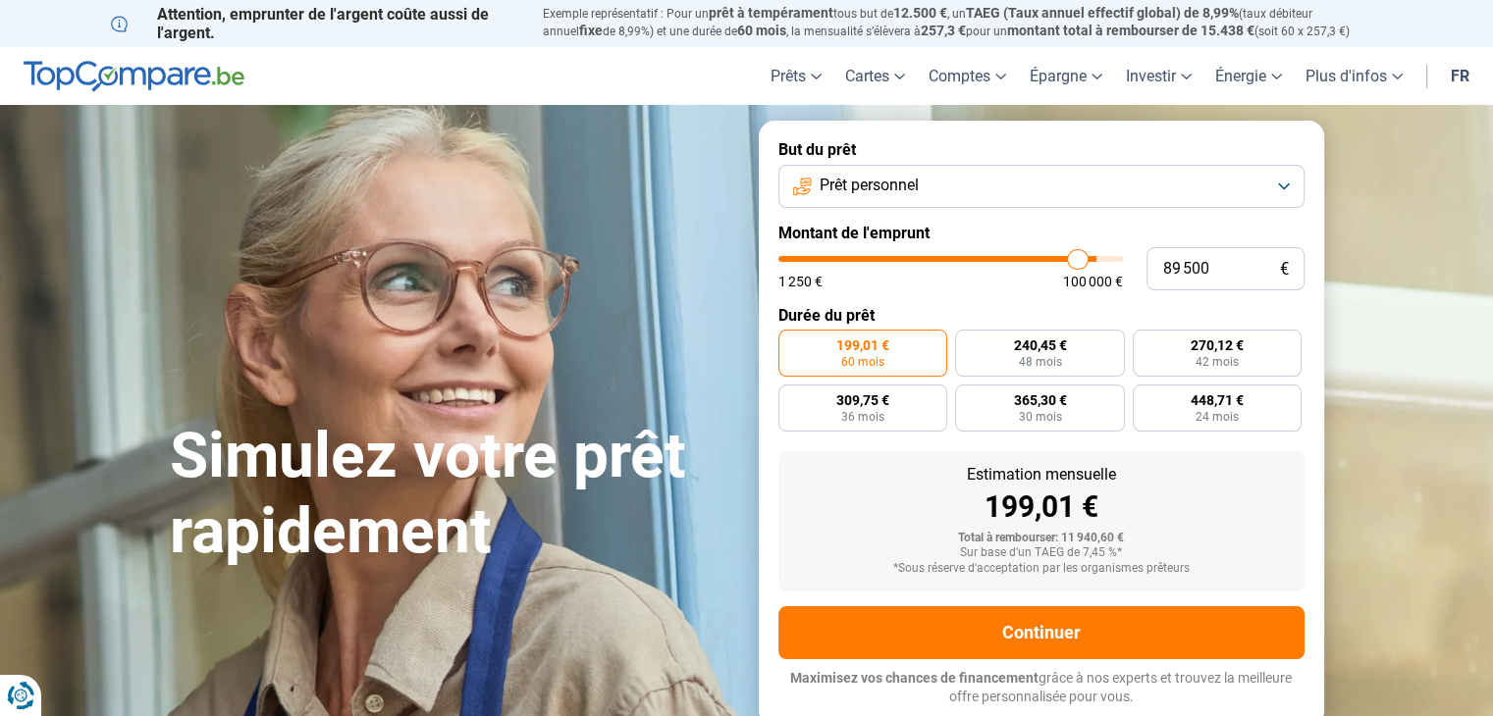
type input "89000"
type input "88 750"
type input "88750"
type input "87 750"
type input "87750"
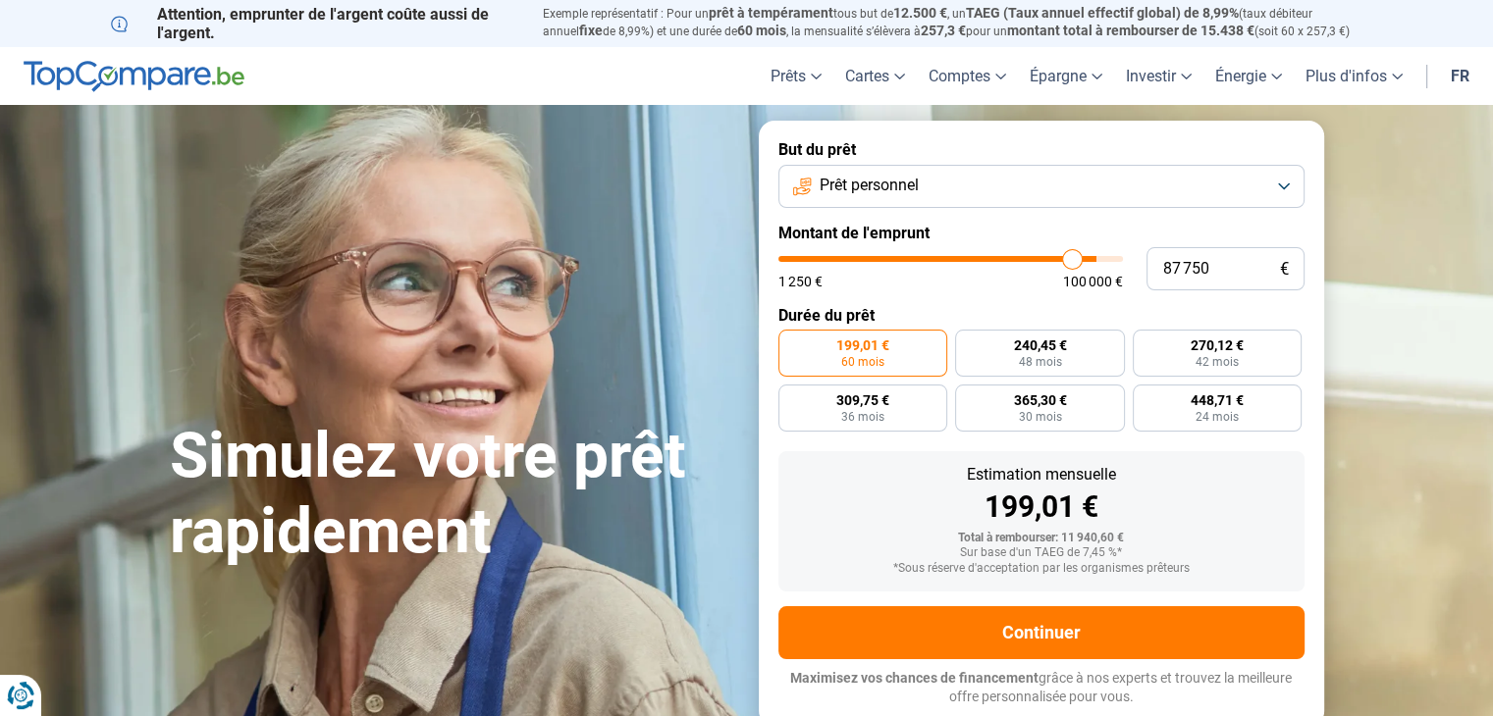
type input "87 500"
type input "87500"
type input "87 000"
type input "87000"
type input "86 750"
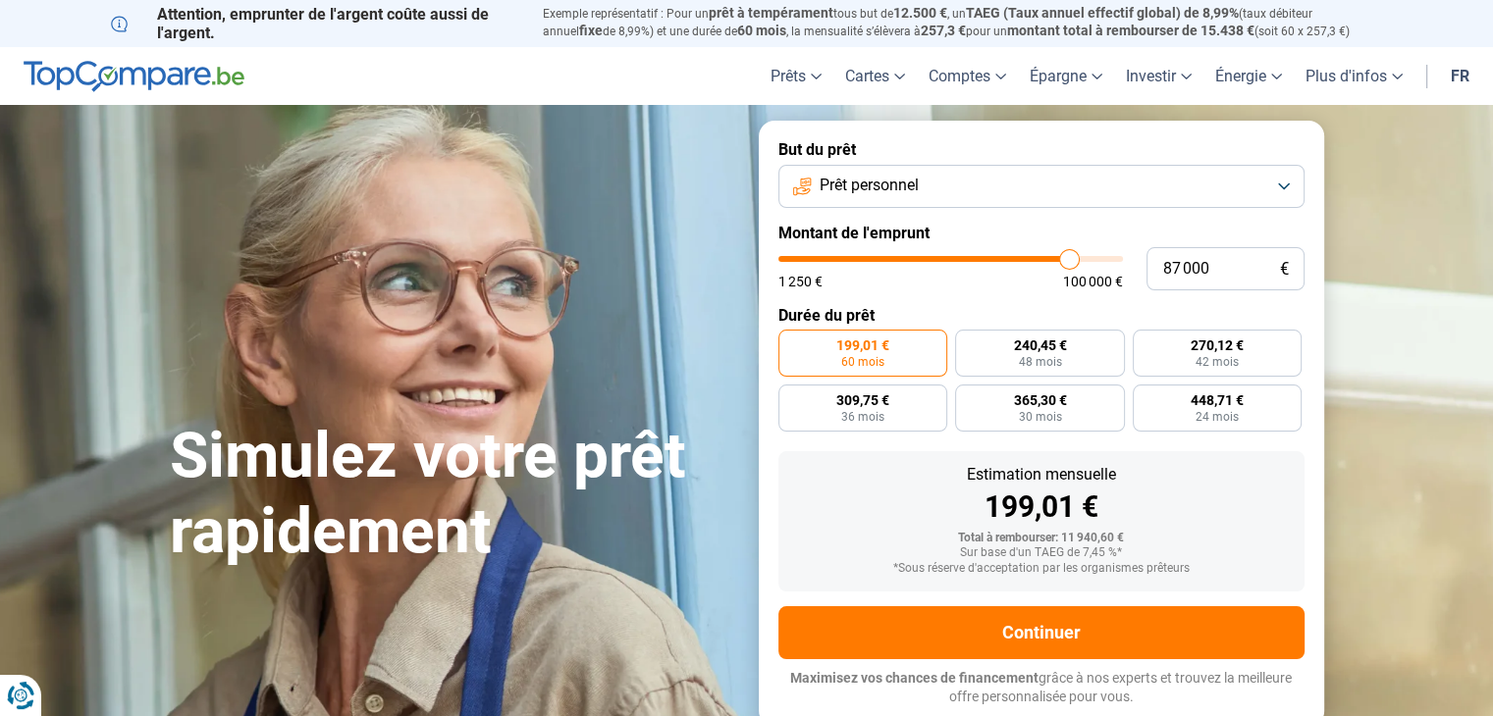
type input "86750"
type input "86 500"
type input "86500"
type input "86 250"
type input "86250"
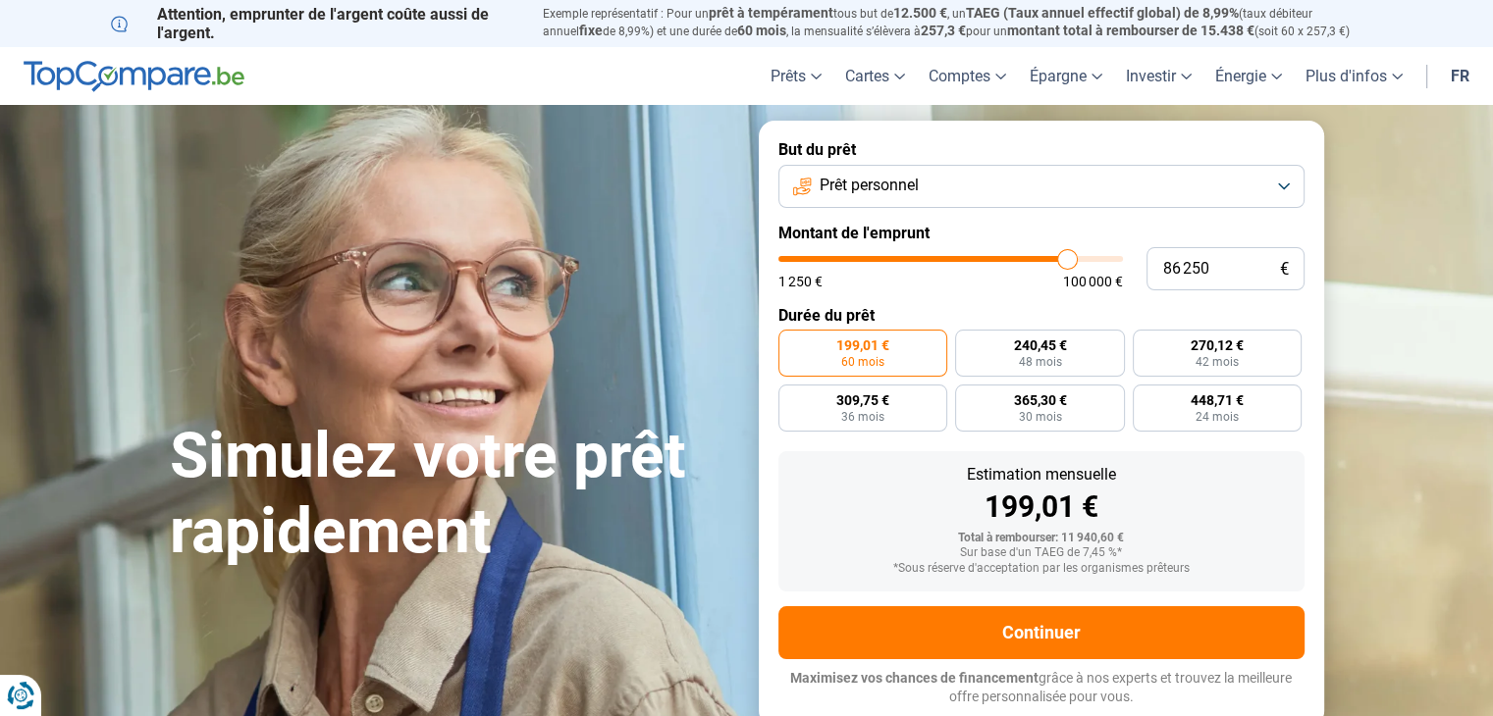
type input "86 000"
type input "86000"
type input "85 750"
type input "85750"
type input "85 500"
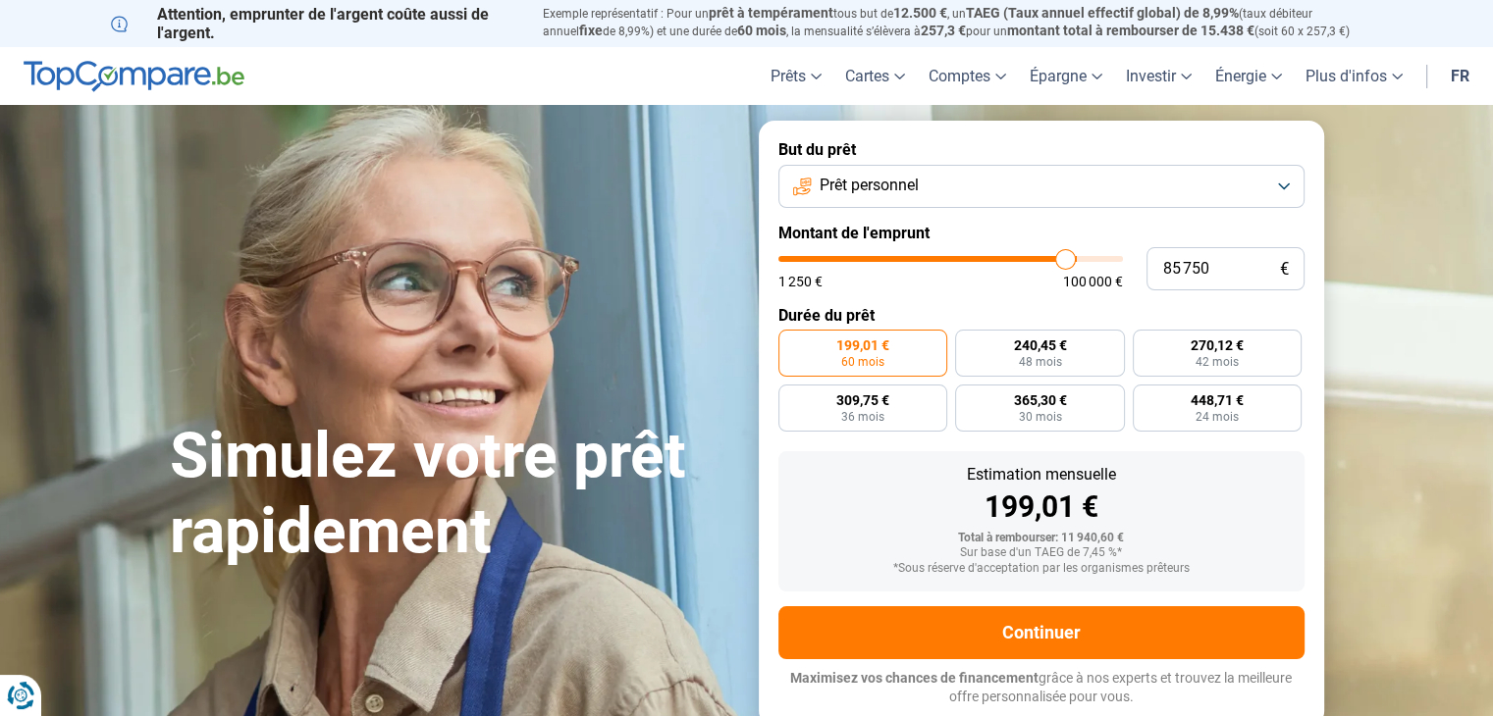
type input "85500"
type input "85 250"
type input "85250"
type input "84 750"
type input "84750"
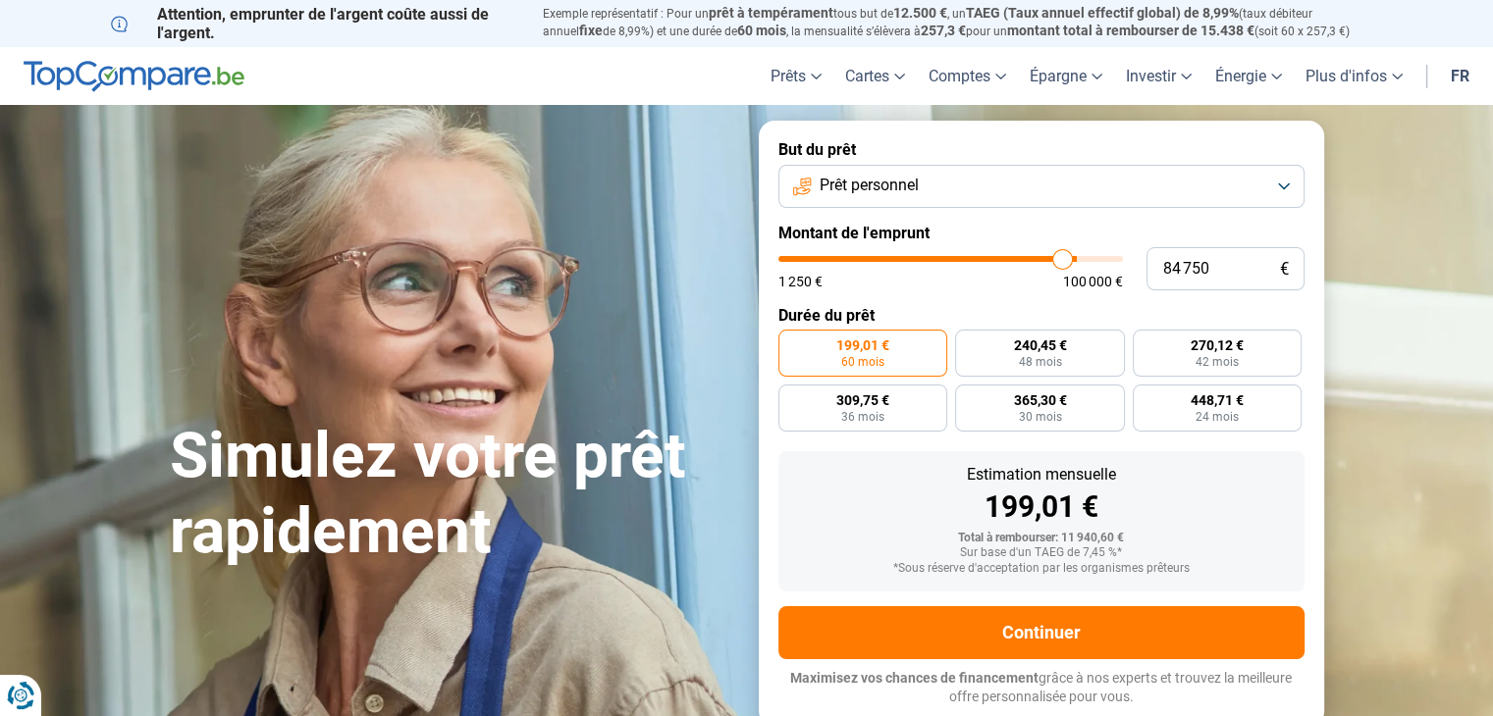
type input "84 500"
type input "84500"
type input "84 250"
type input "84250"
type input "84 000"
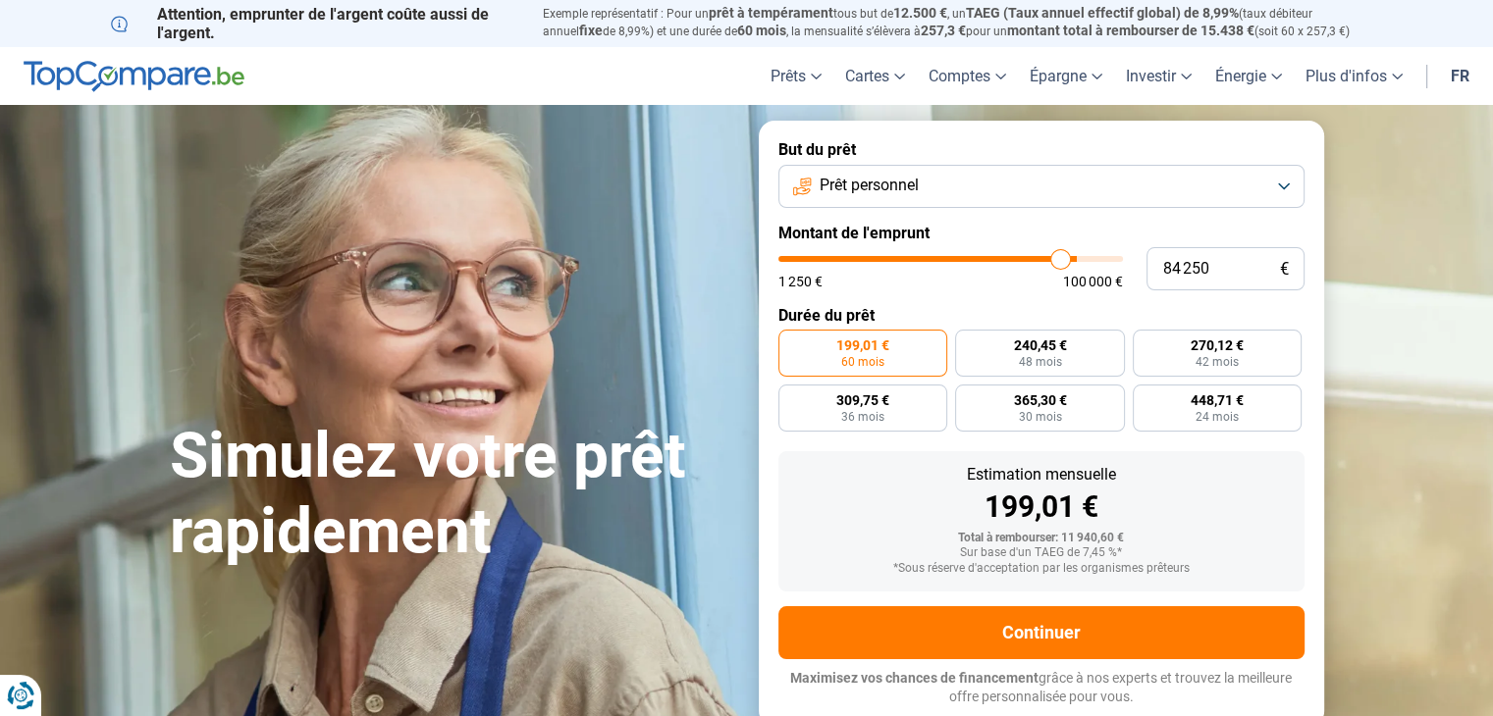
type input "84000"
type input "83 750"
type input "83750"
type input "83 500"
type input "83500"
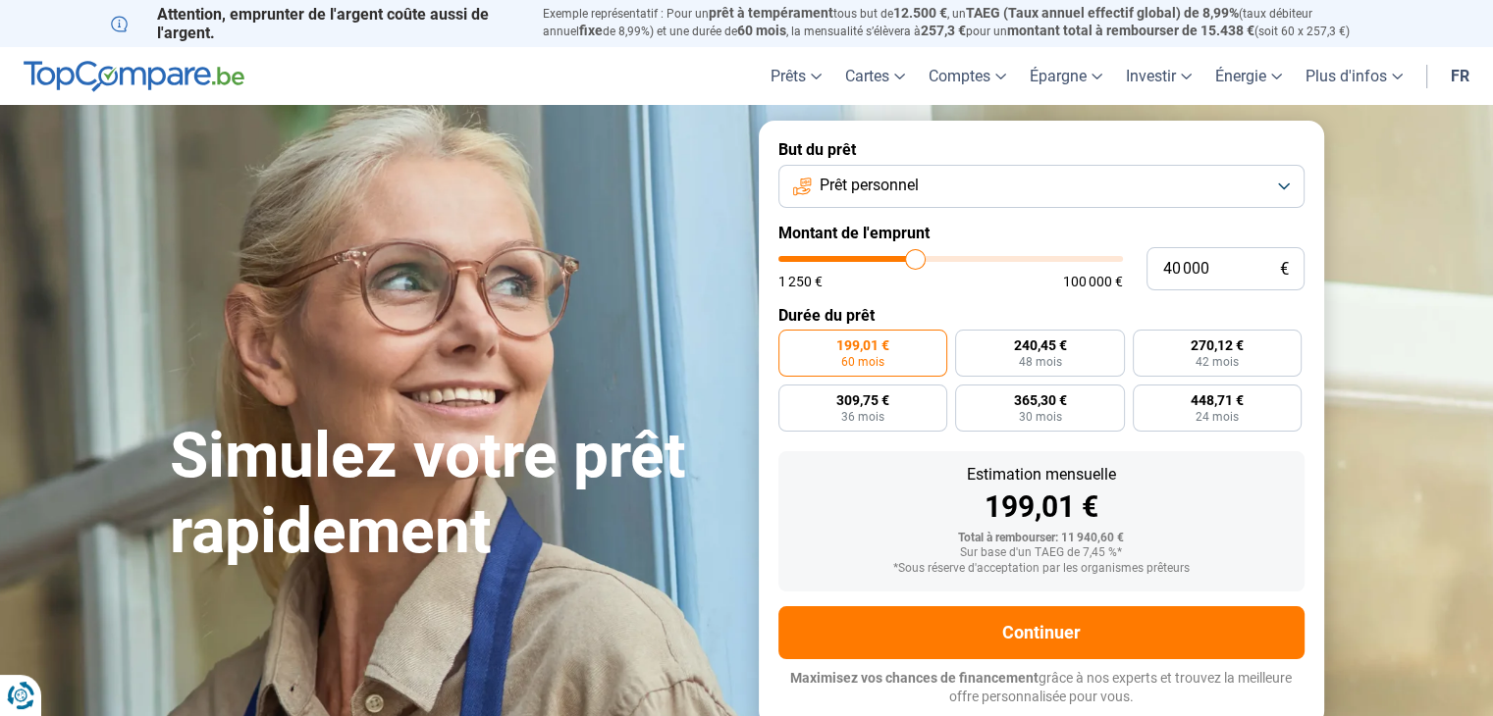
drag, startPoint x: 817, startPoint y: 260, endPoint x: 915, endPoint y: 285, distance: 101.2
click at [915, 262] on input "range" at bounding box center [950, 259] width 344 height 6
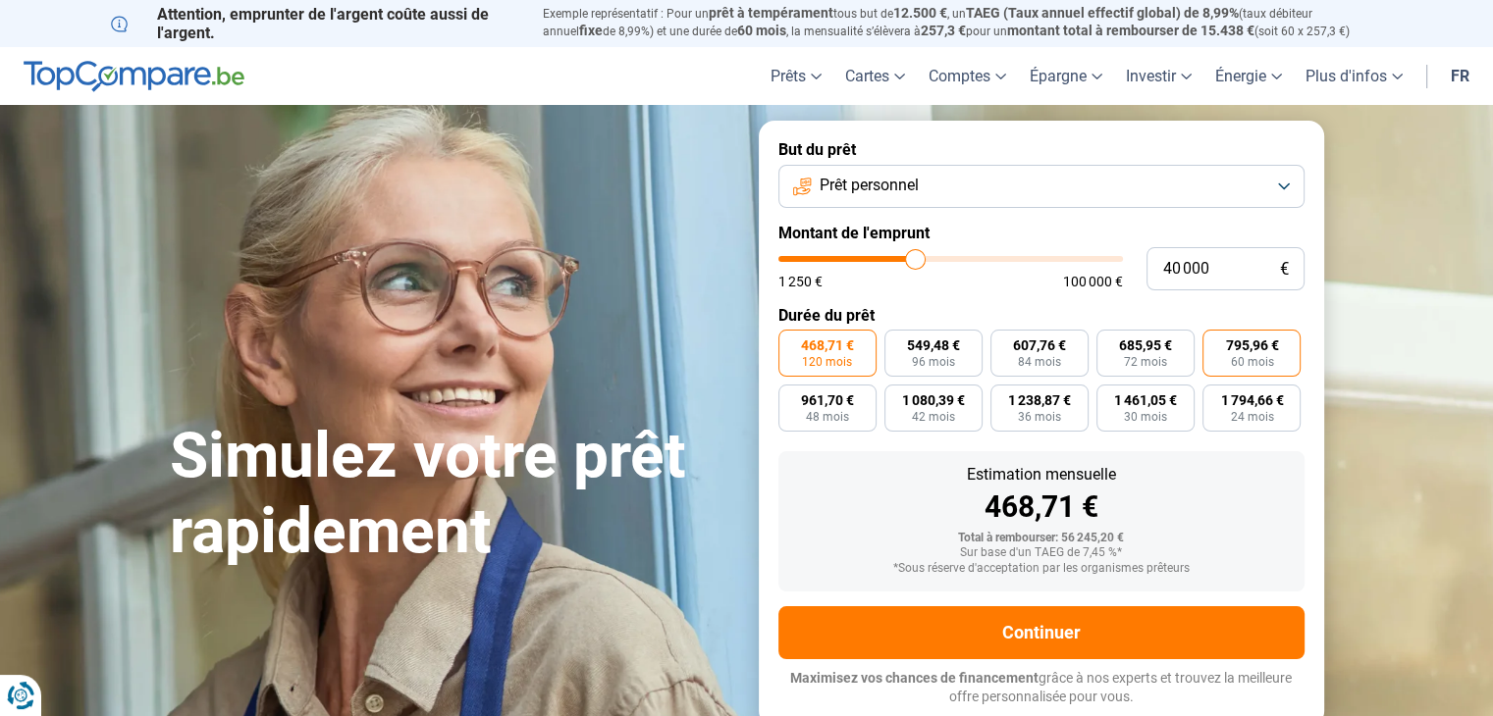
click at [1242, 350] on span "795,96 €" at bounding box center [1251, 346] width 53 height 14
click at [1215, 343] on input "795,96 € 60 mois" at bounding box center [1208, 336] width 13 height 13
